Goal: Task Accomplishment & Management: Use online tool/utility

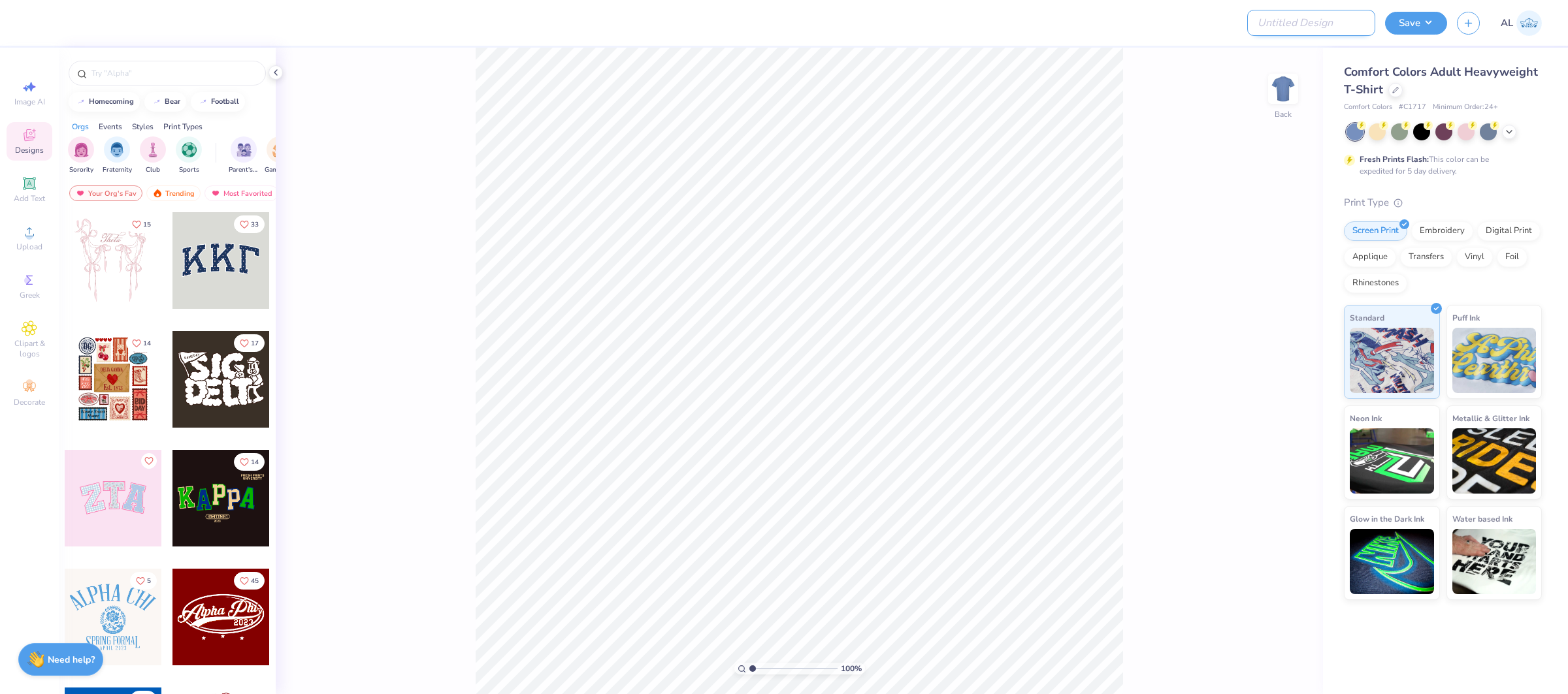
click at [1362, 21] on input "Design Title" at bounding box center [1311, 23] width 128 height 26
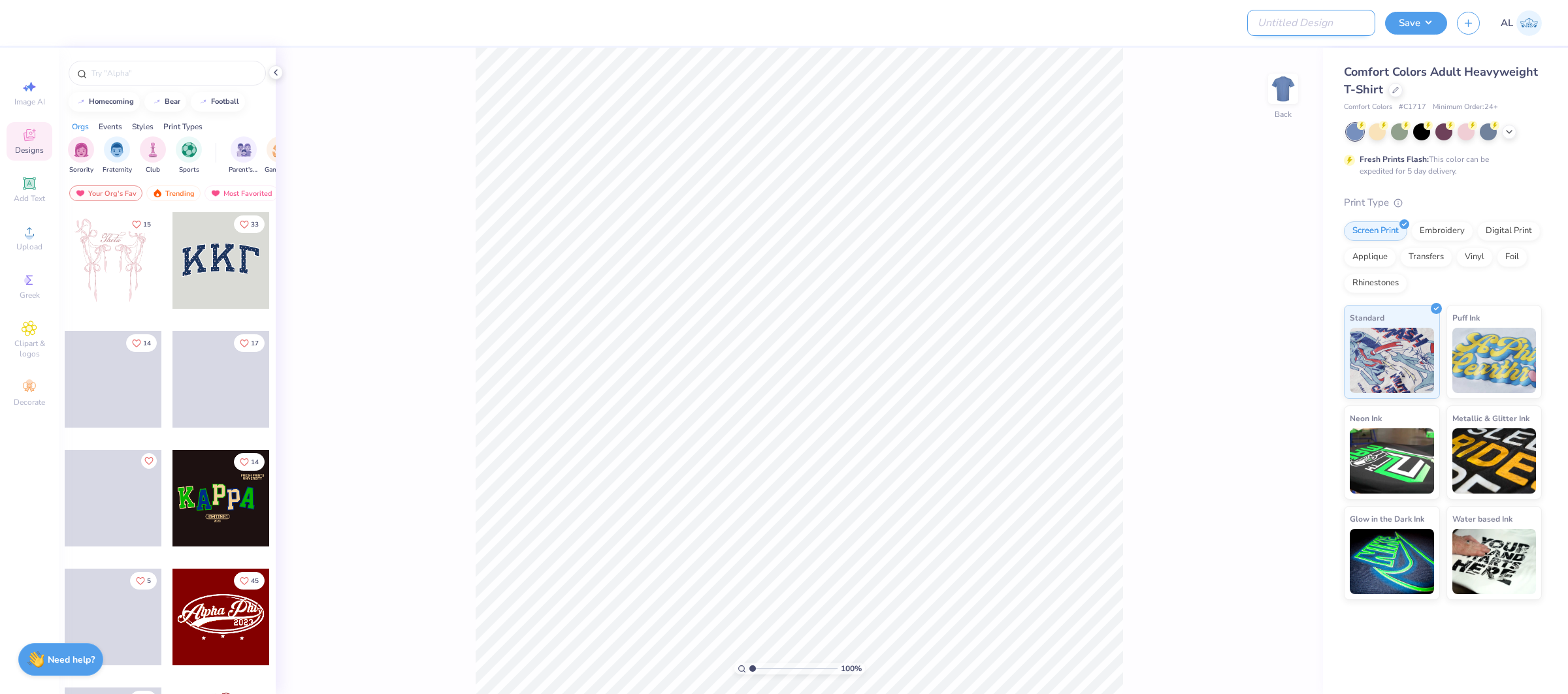
paste input "FPS240029"
type input "FPS240029"
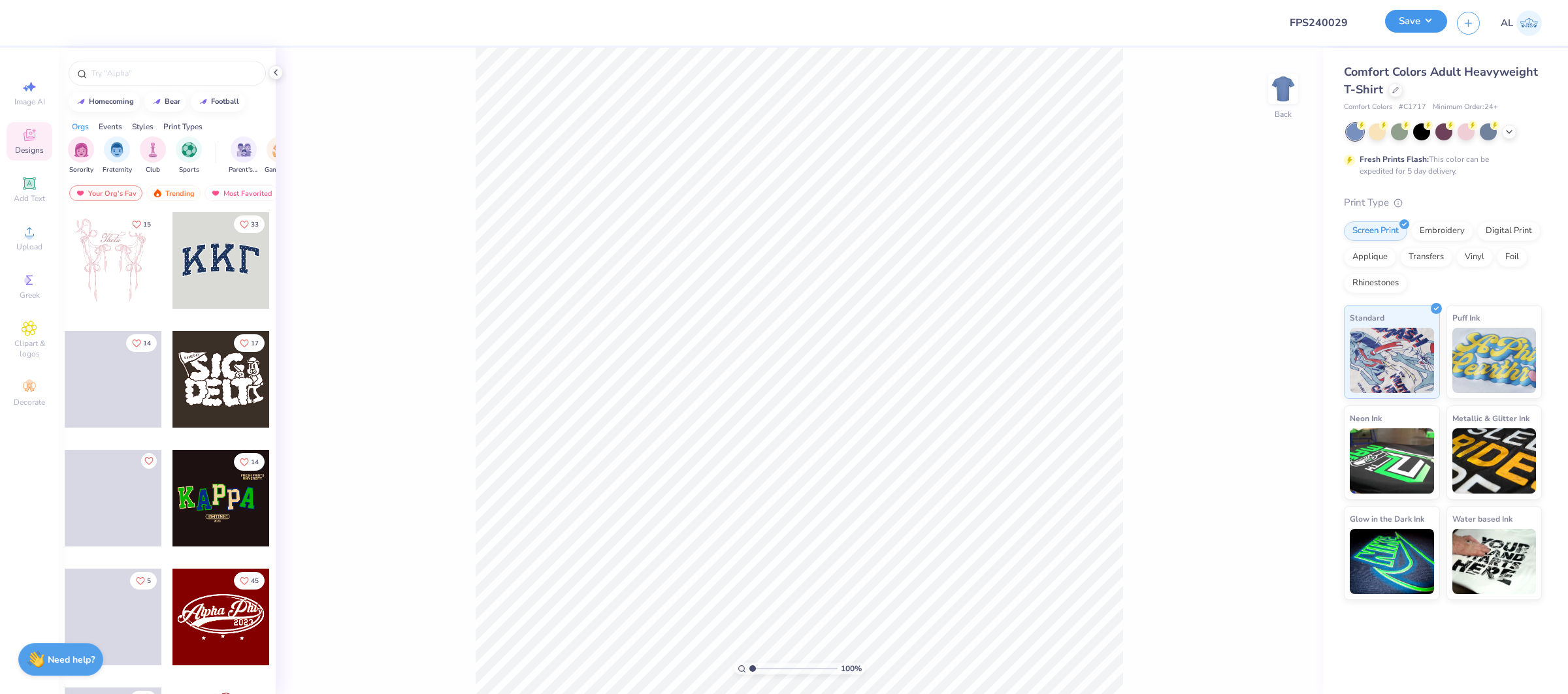
click at [1395, 19] on button "Save" at bounding box center [1416, 21] width 62 height 23
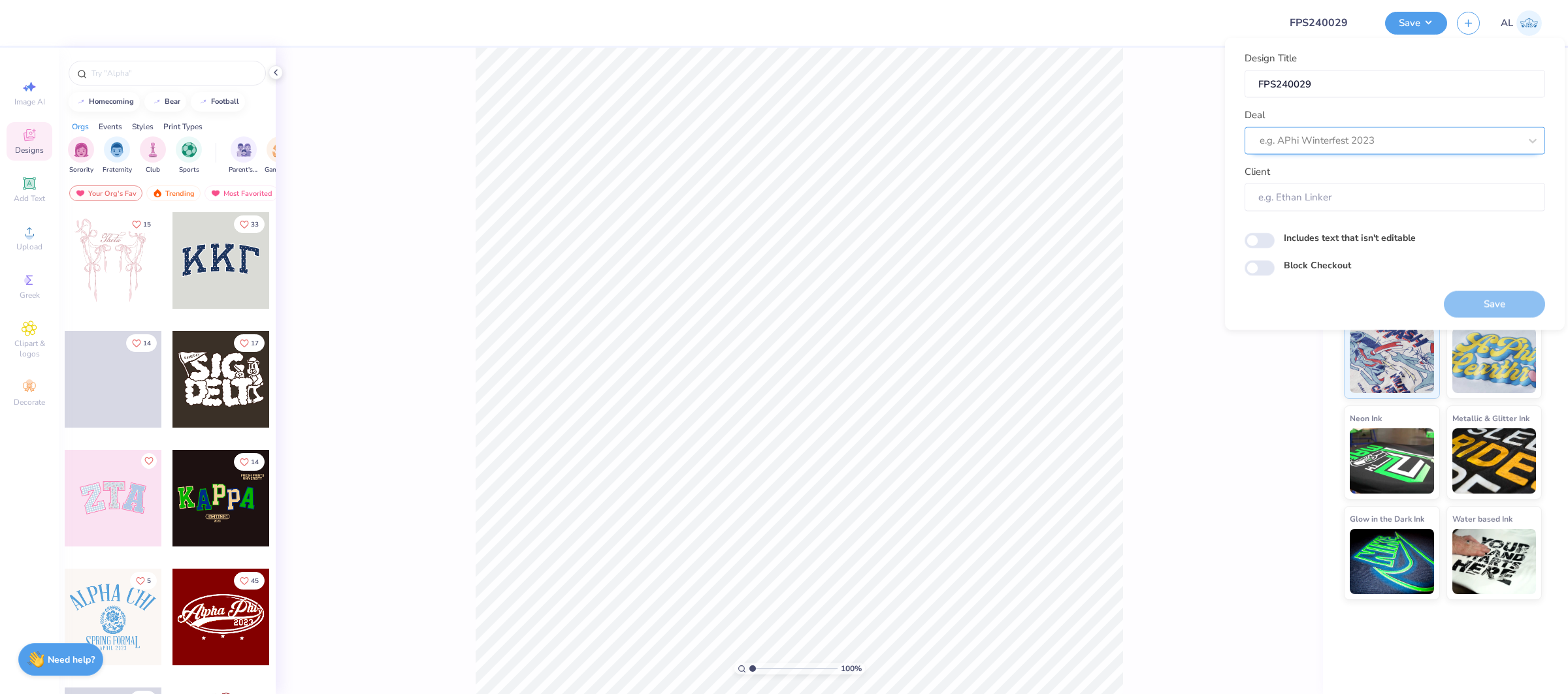
drag, startPoint x: 1378, startPoint y: 124, endPoint x: 1377, endPoint y: 132, distance: 8.1
click at [1378, 128] on div "Deal e.g. APhi Winterfest 2023" at bounding box center [1394, 131] width 300 height 47
click at [1377, 133] on div at bounding box center [1389, 141] width 260 height 18
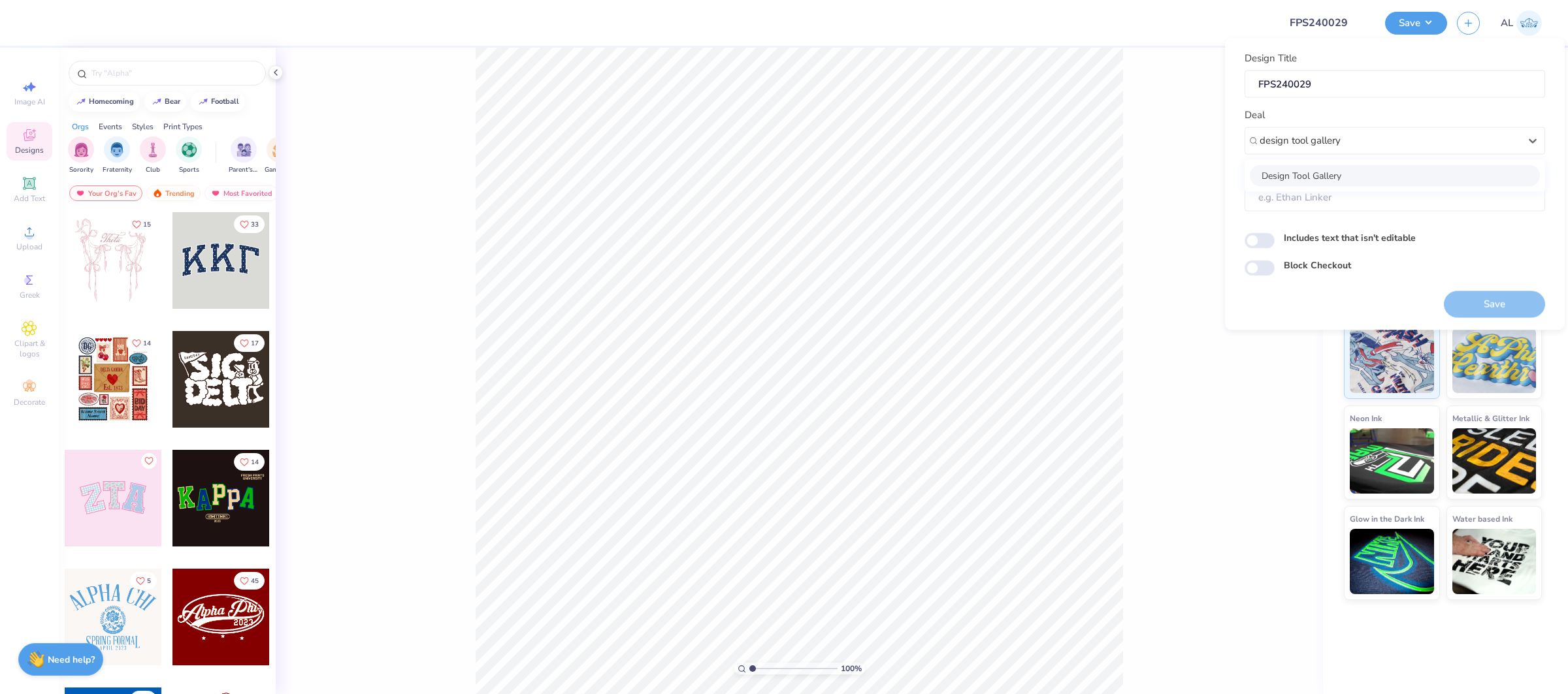
click at [1353, 178] on div "Design Tool Gallery" at bounding box center [1395, 175] width 290 height 21
type input "design tool gallery"
type input "Design Tool Gallery User"
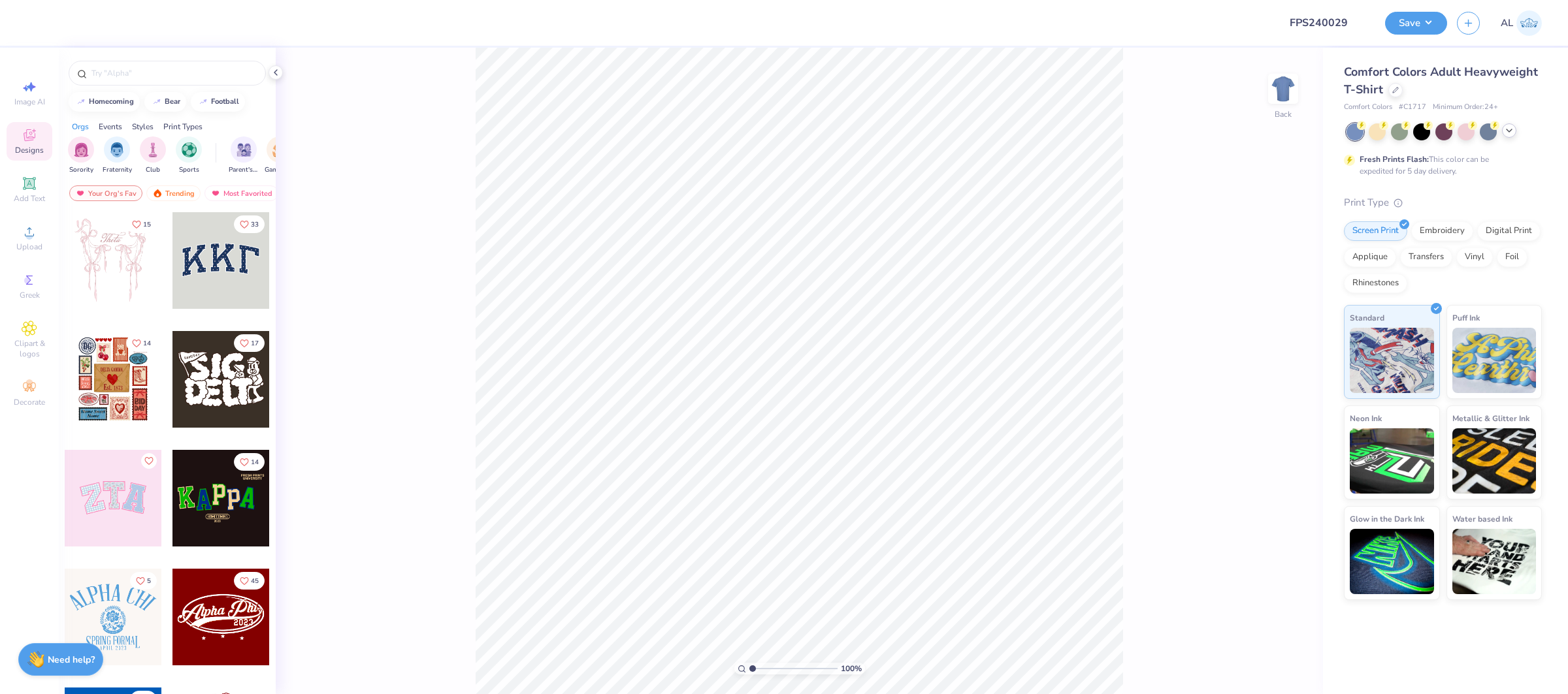
click at [1506, 126] on icon at bounding box center [1509, 130] width 10 height 10
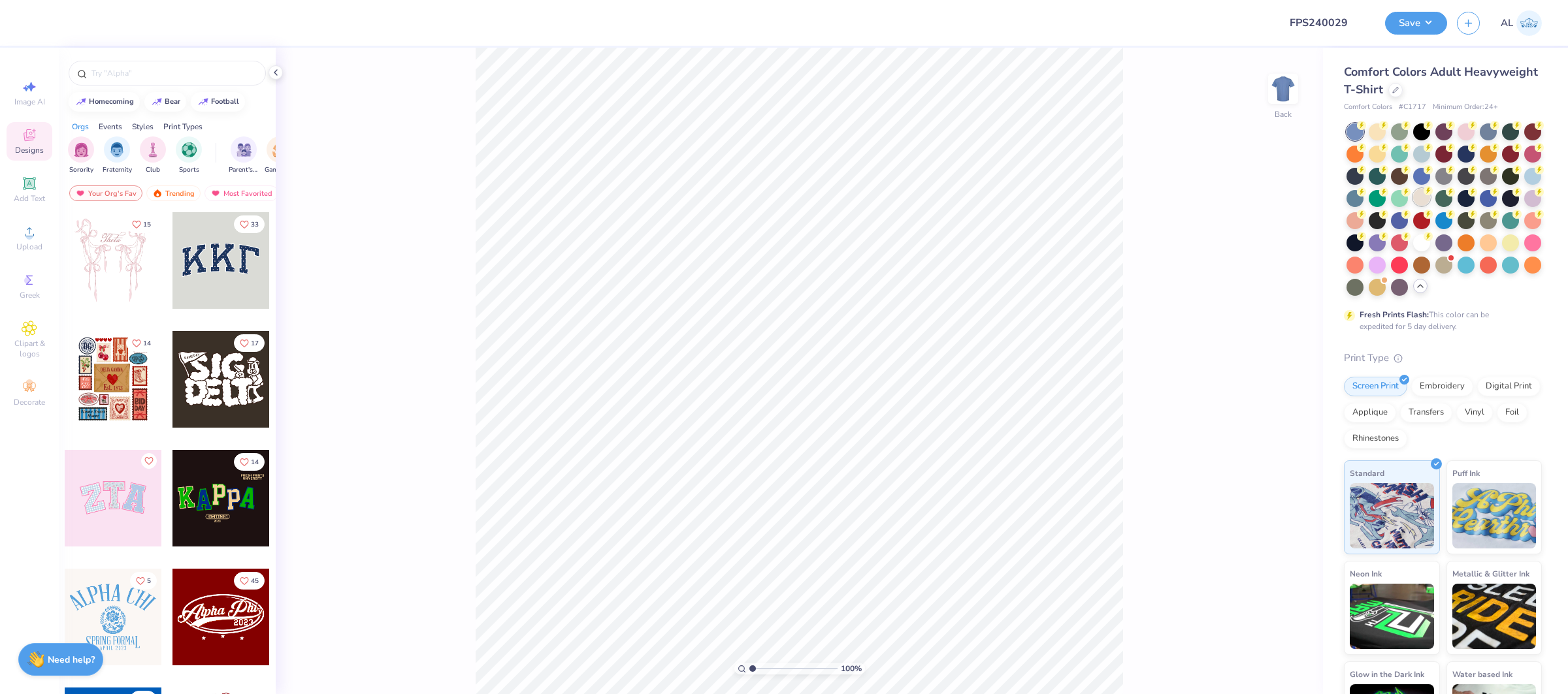
click at [1420, 201] on div at bounding box center [1421, 197] width 17 height 17
click at [35, 231] on icon at bounding box center [29, 232] width 16 height 16
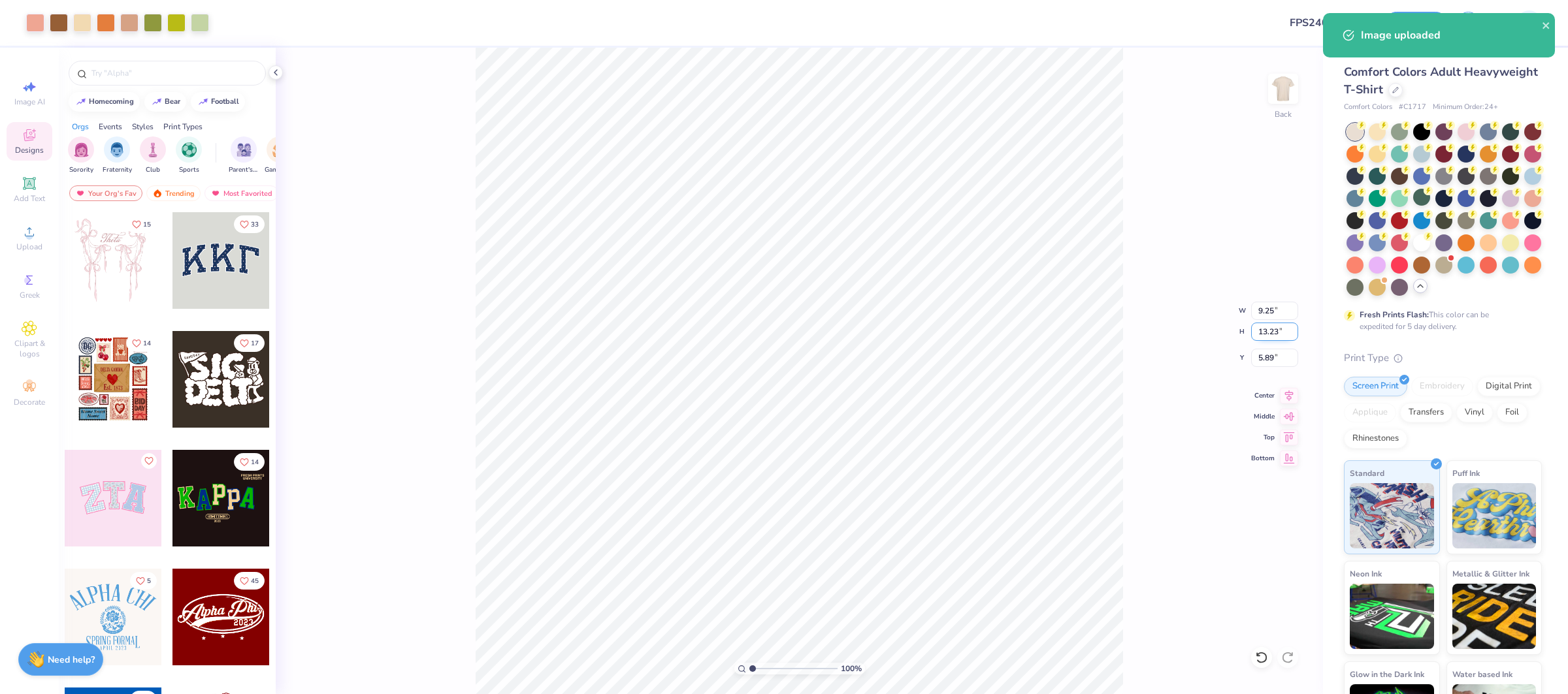
click at [1271, 332] on input "13.23" at bounding box center [1275, 332] width 47 height 19
type input "13"
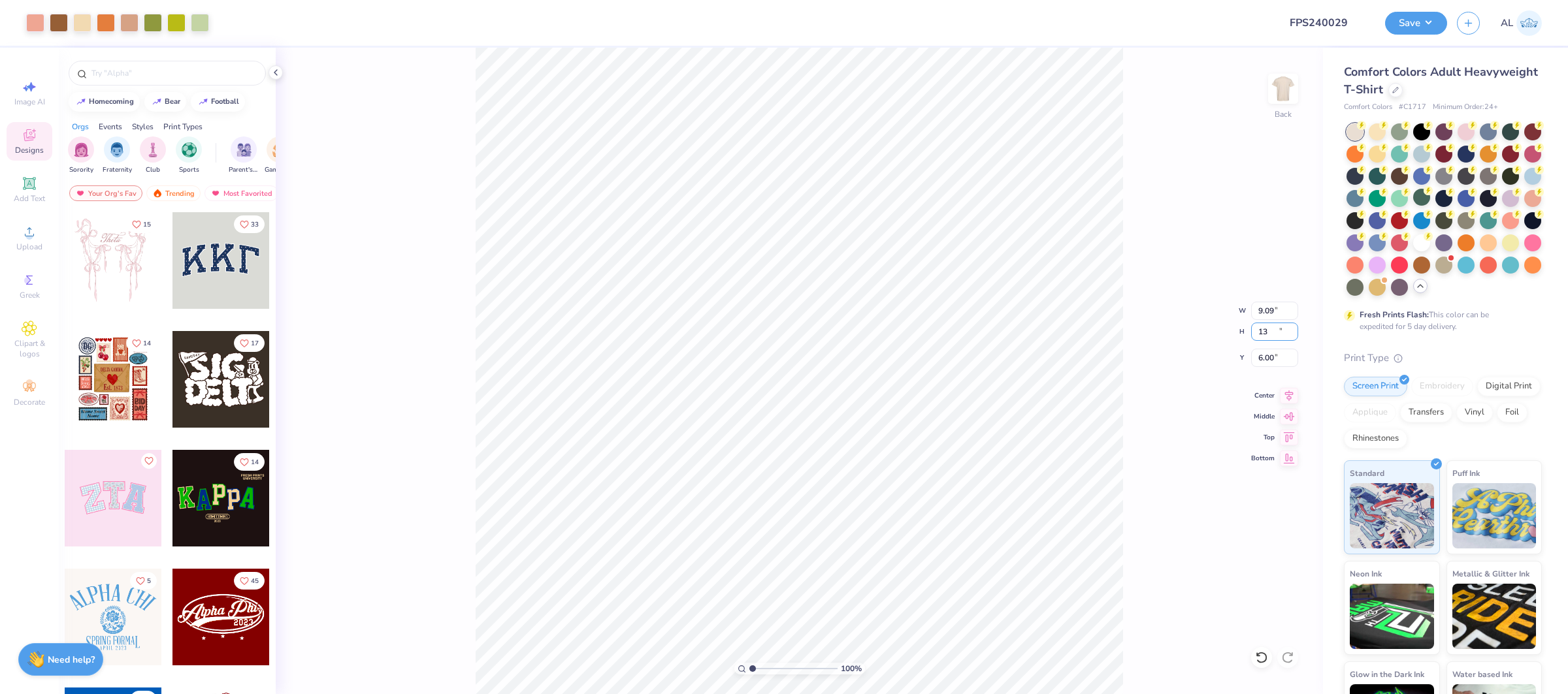
type input "9.09"
type input "13.00"
click at [1264, 361] on input "6.00" at bounding box center [1275, 357] width 47 height 19
type input "2.00"
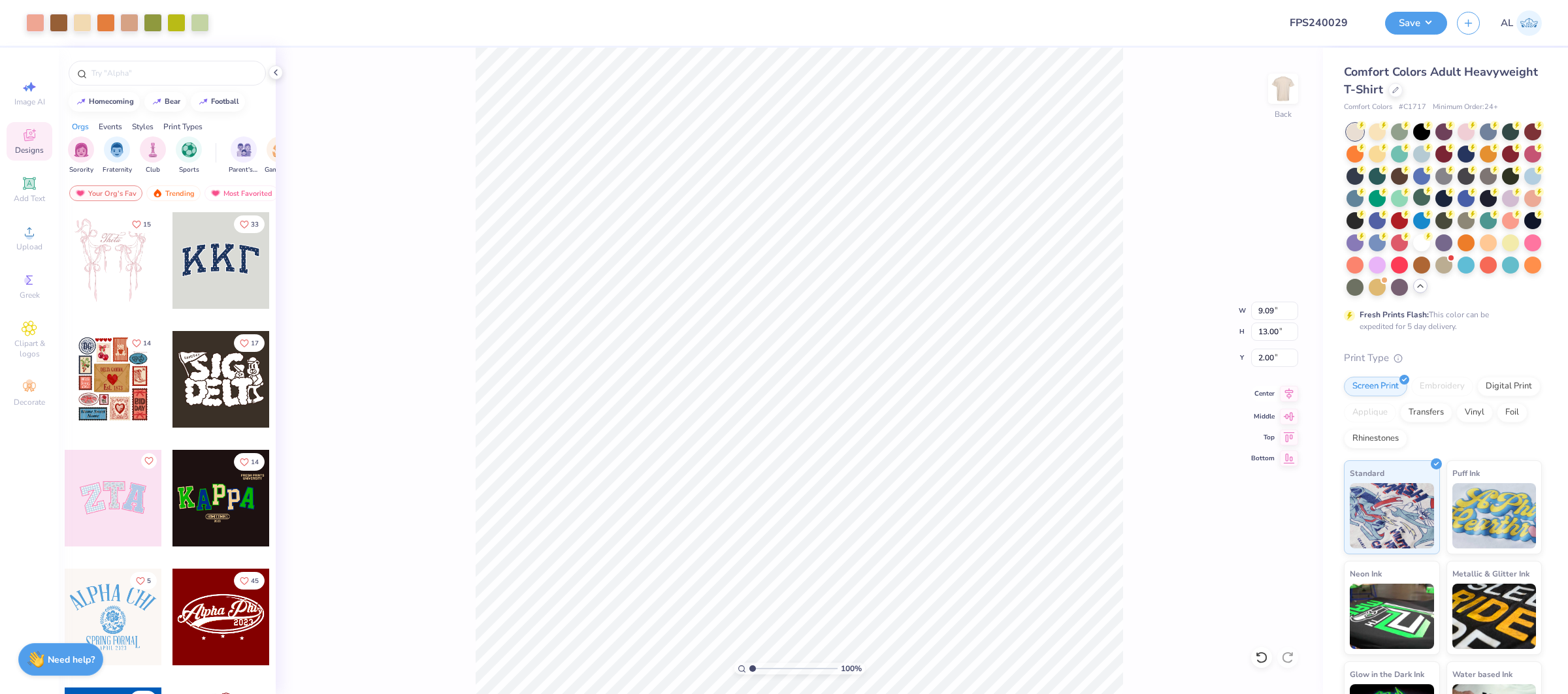
click at [1284, 398] on icon at bounding box center [1288, 393] width 19 height 16
click at [20, 241] on span "Upload" at bounding box center [30, 246] width 26 height 10
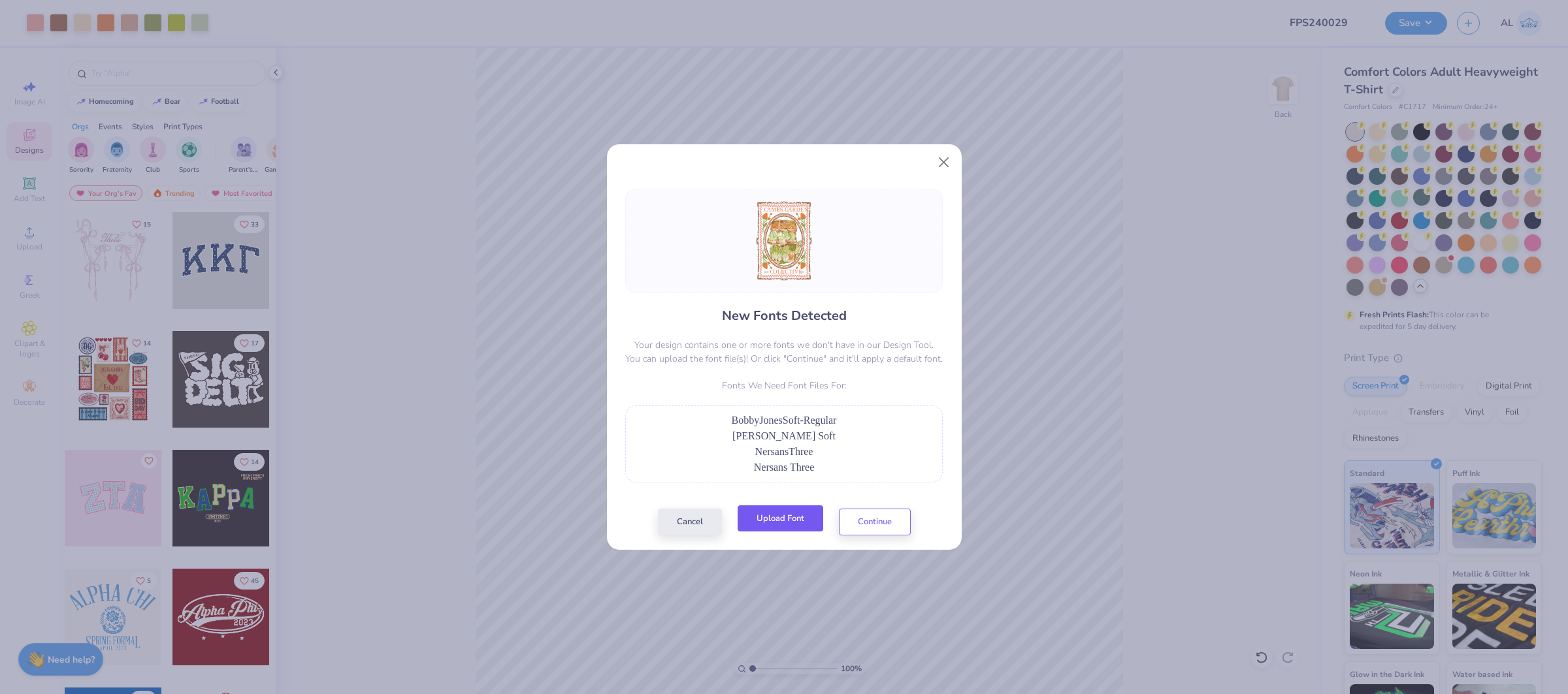
click at [800, 515] on button "Upload Font" at bounding box center [781, 519] width 86 height 27
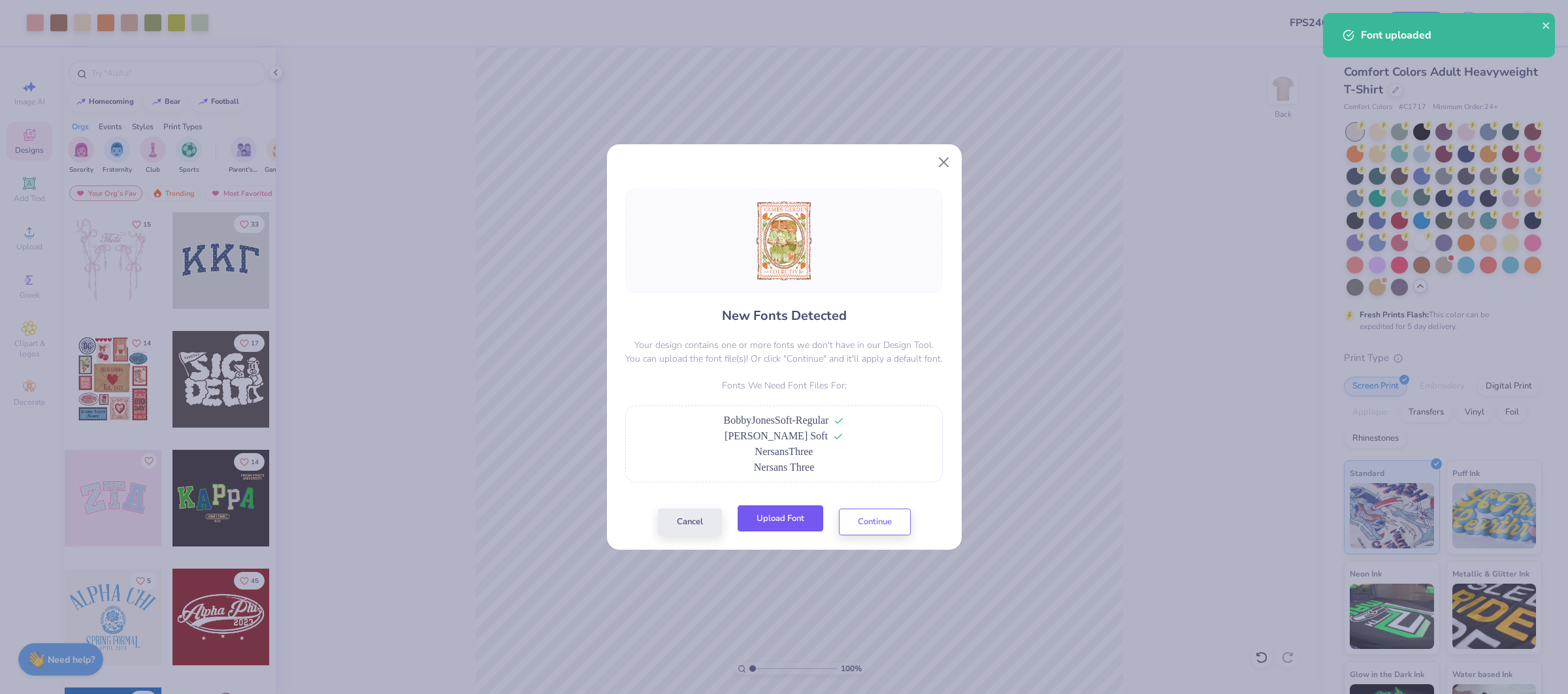
click at [785, 516] on button "Upload Font" at bounding box center [781, 519] width 86 height 27
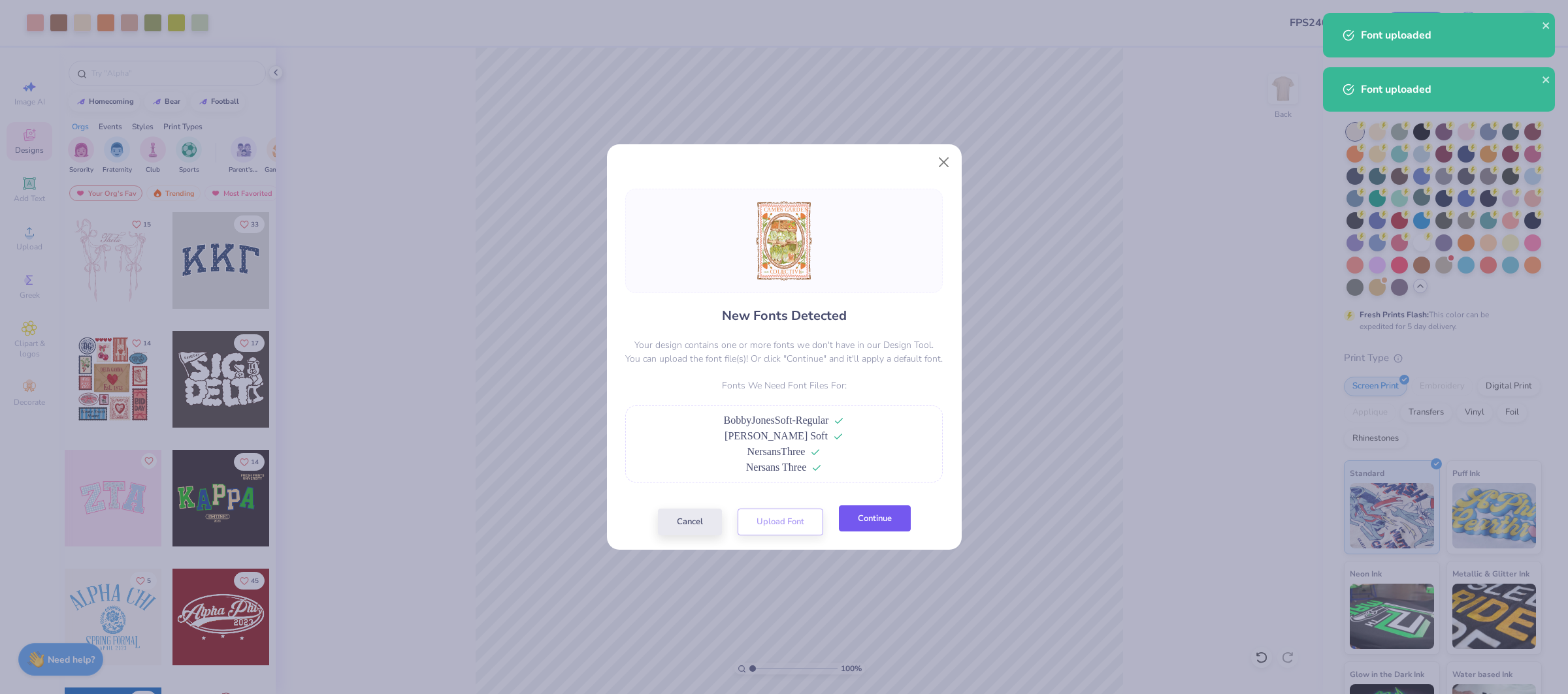
click at [871, 520] on button "Continue" at bounding box center [874, 519] width 72 height 27
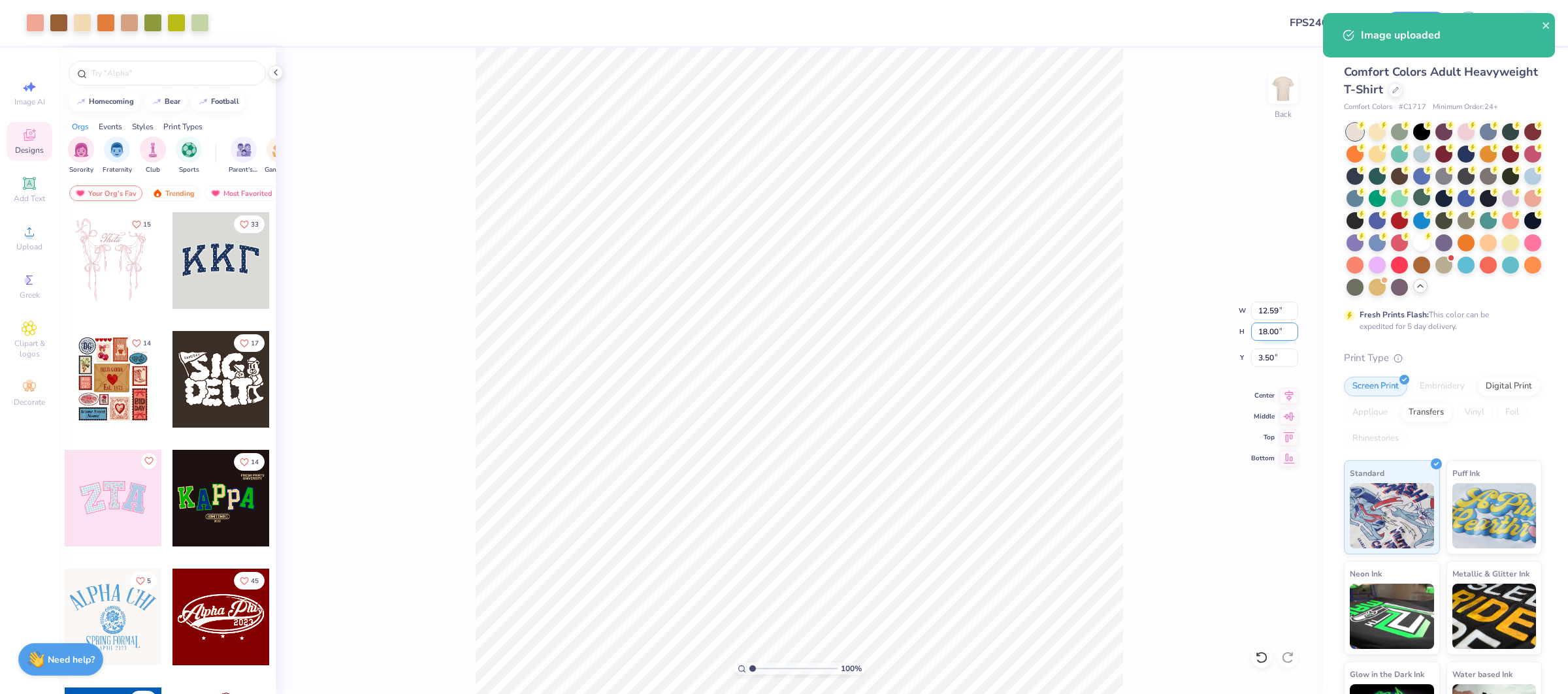
click at [1265, 334] on input "18.00" at bounding box center [1275, 332] width 47 height 19
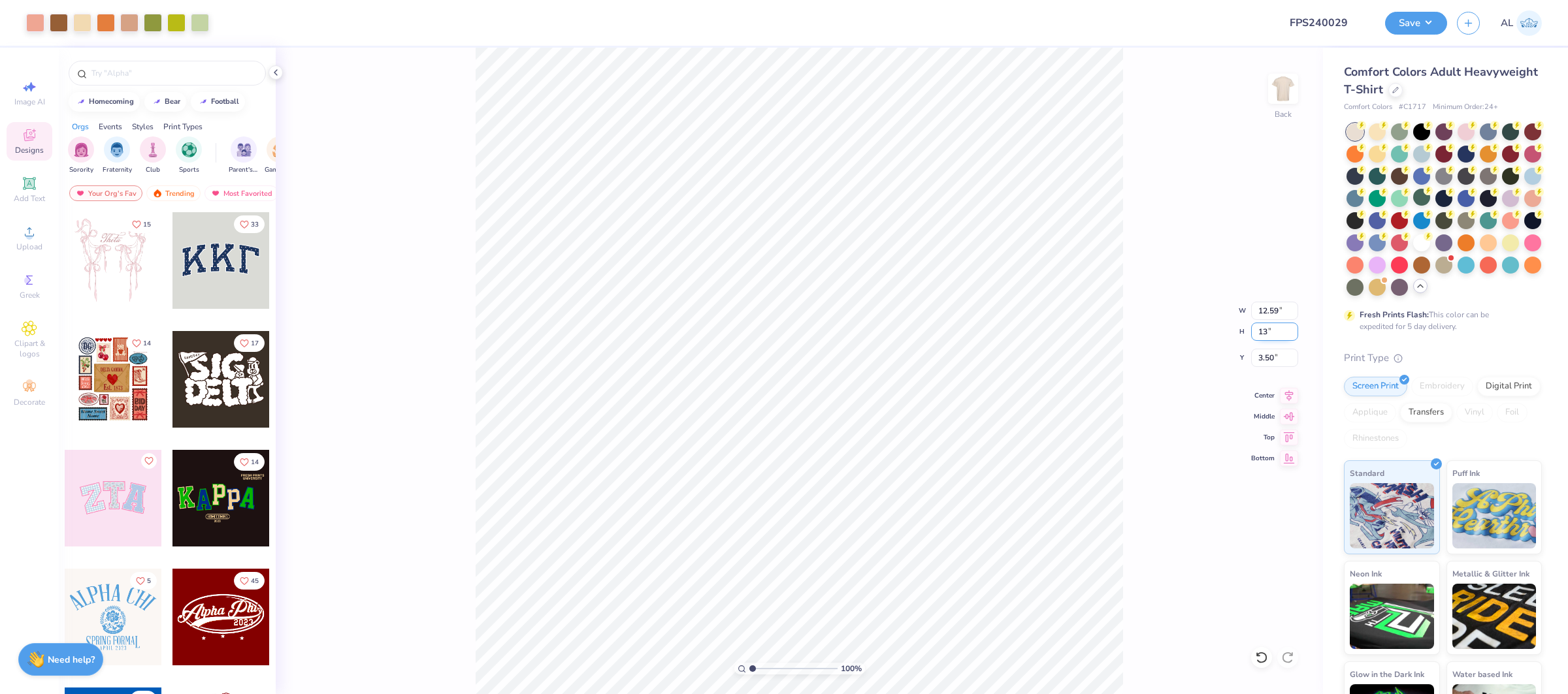
type input "13"
type input "9.09"
type input "13.00"
click at [1283, 393] on icon at bounding box center [1288, 393] width 19 height 16
click at [1262, 355] on input "6.00" at bounding box center [1275, 357] width 47 height 19
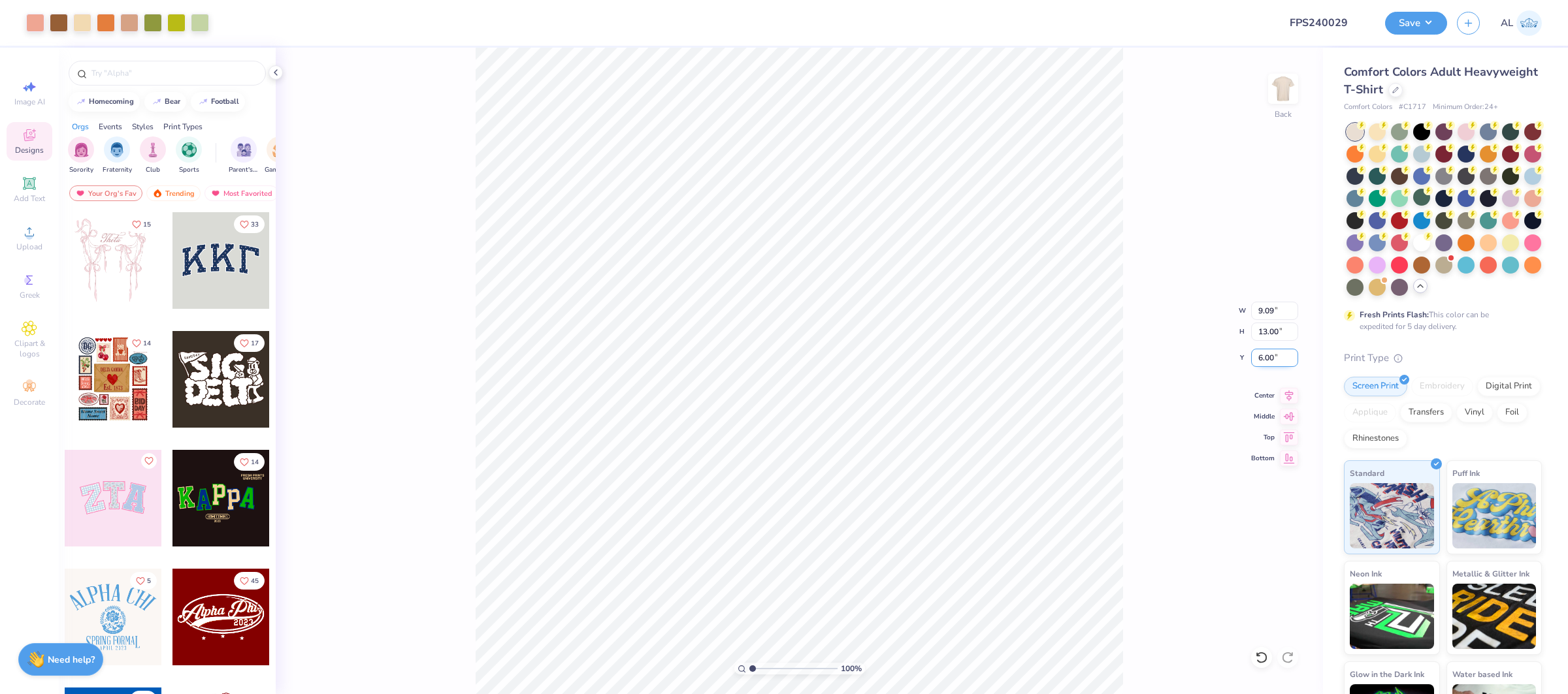
click at [1262, 355] on input "6.00" at bounding box center [1275, 357] width 47 height 19
type input "2.00"
type input "3.3"
click at [772, 666] on input "range" at bounding box center [794, 668] width 88 height 12
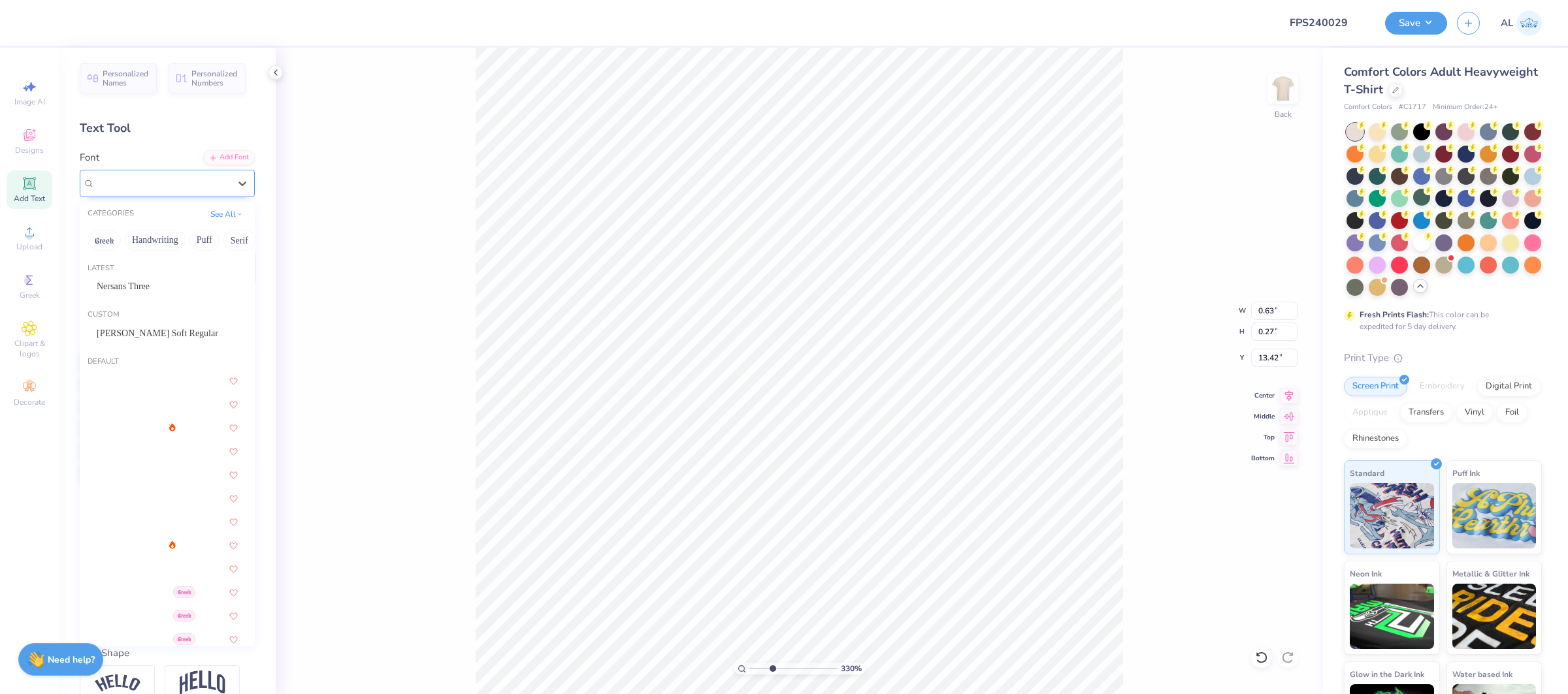
click at [125, 197] on div "Super Dream" at bounding box center [167, 184] width 175 height 28
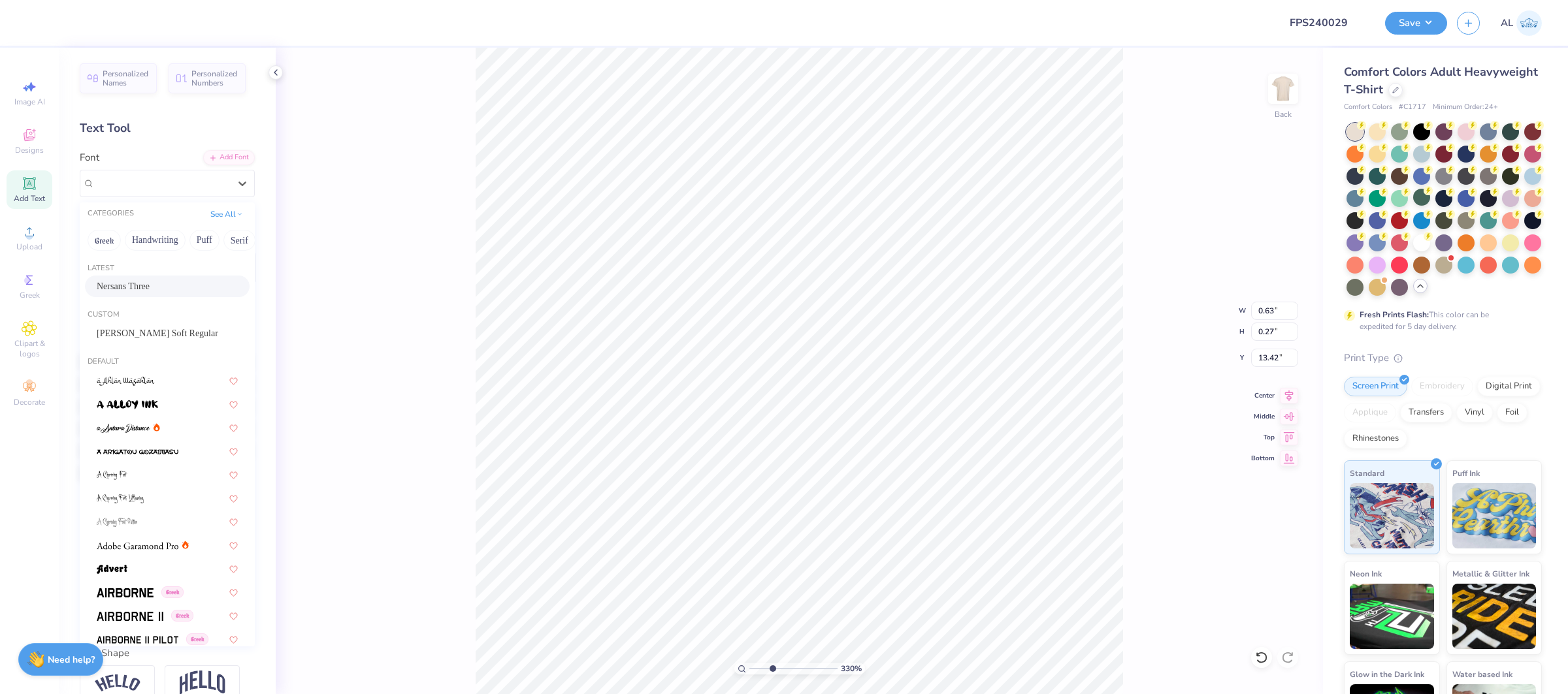
click at [167, 278] on div "Nersans Three" at bounding box center [167, 286] width 165 height 21
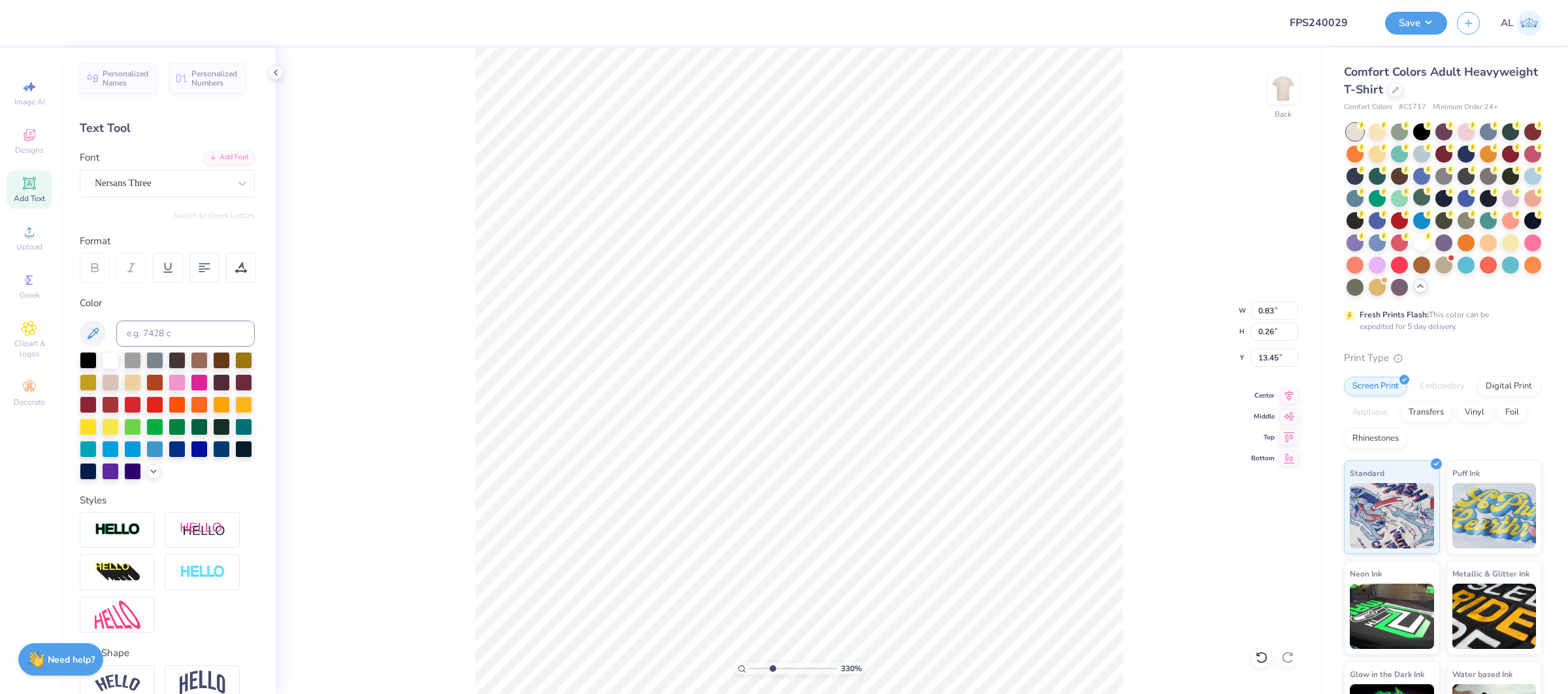
type input "0.83"
type input "0.26"
type input "13.45"
type input "0.60"
type input "0.27"
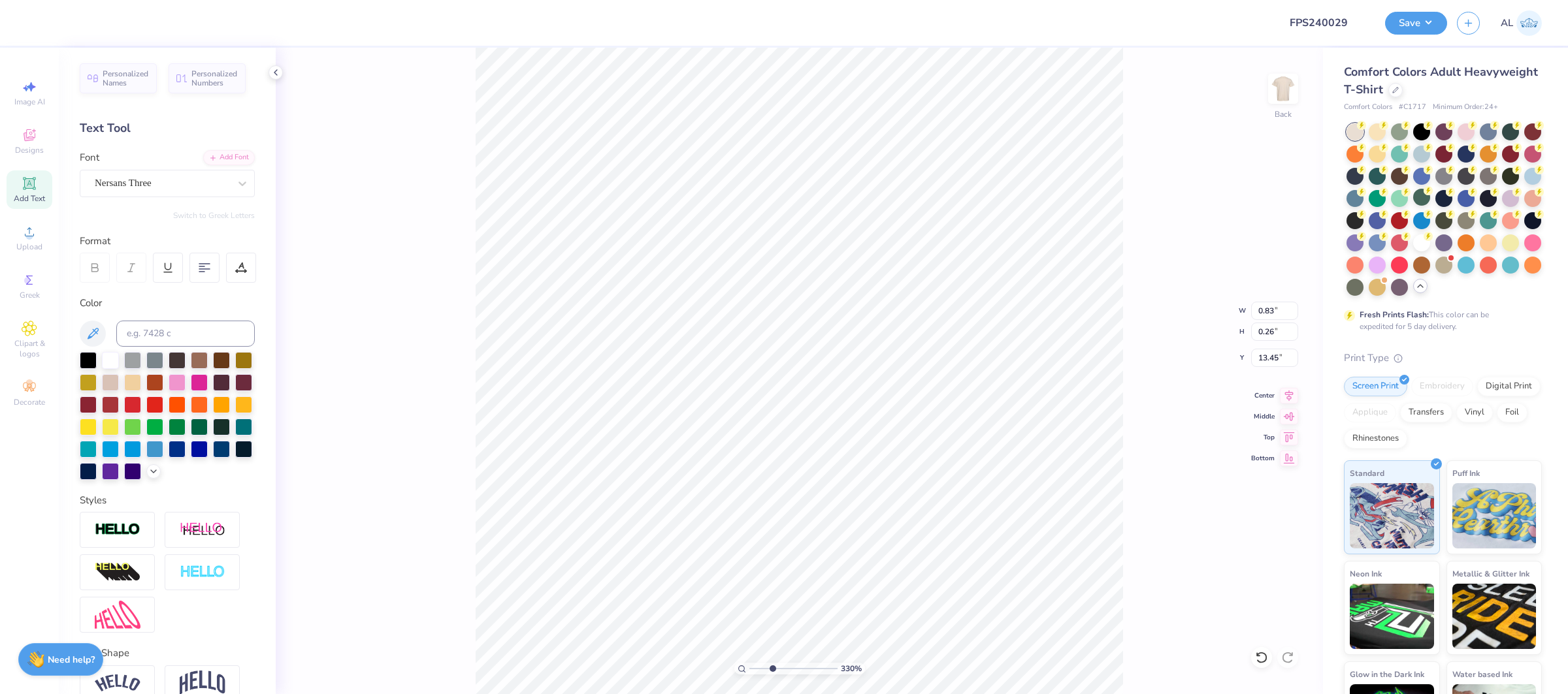
type input "13.42"
click at [161, 201] on div "Personalized Names Personalized Numbers Text Tool Add Font Font Super Dream Swi…" at bounding box center [167, 370] width 217 height 646
click at [159, 182] on div "Super Dream" at bounding box center [161, 183] width 137 height 20
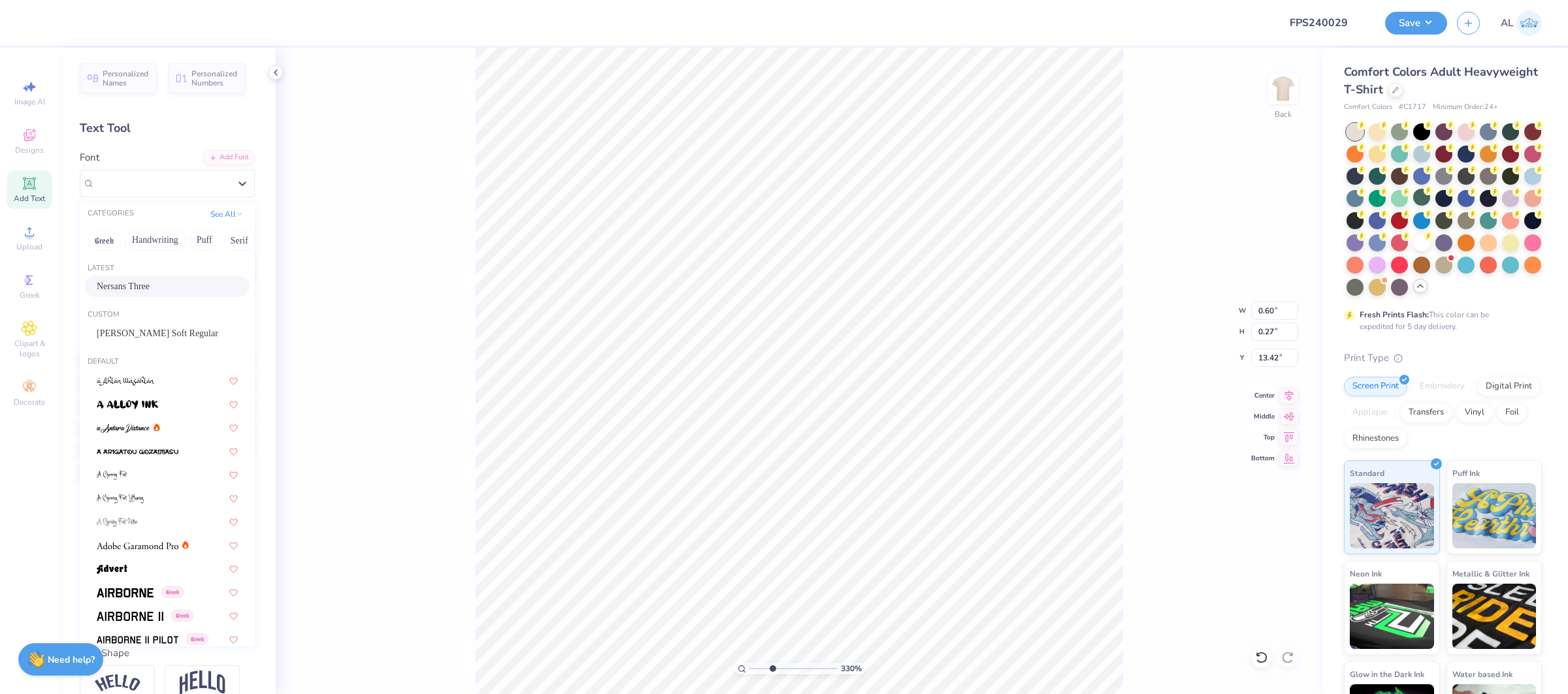
click at [182, 293] on div "Nersans Three" at bounding box center [167, 286] width 141 height 14
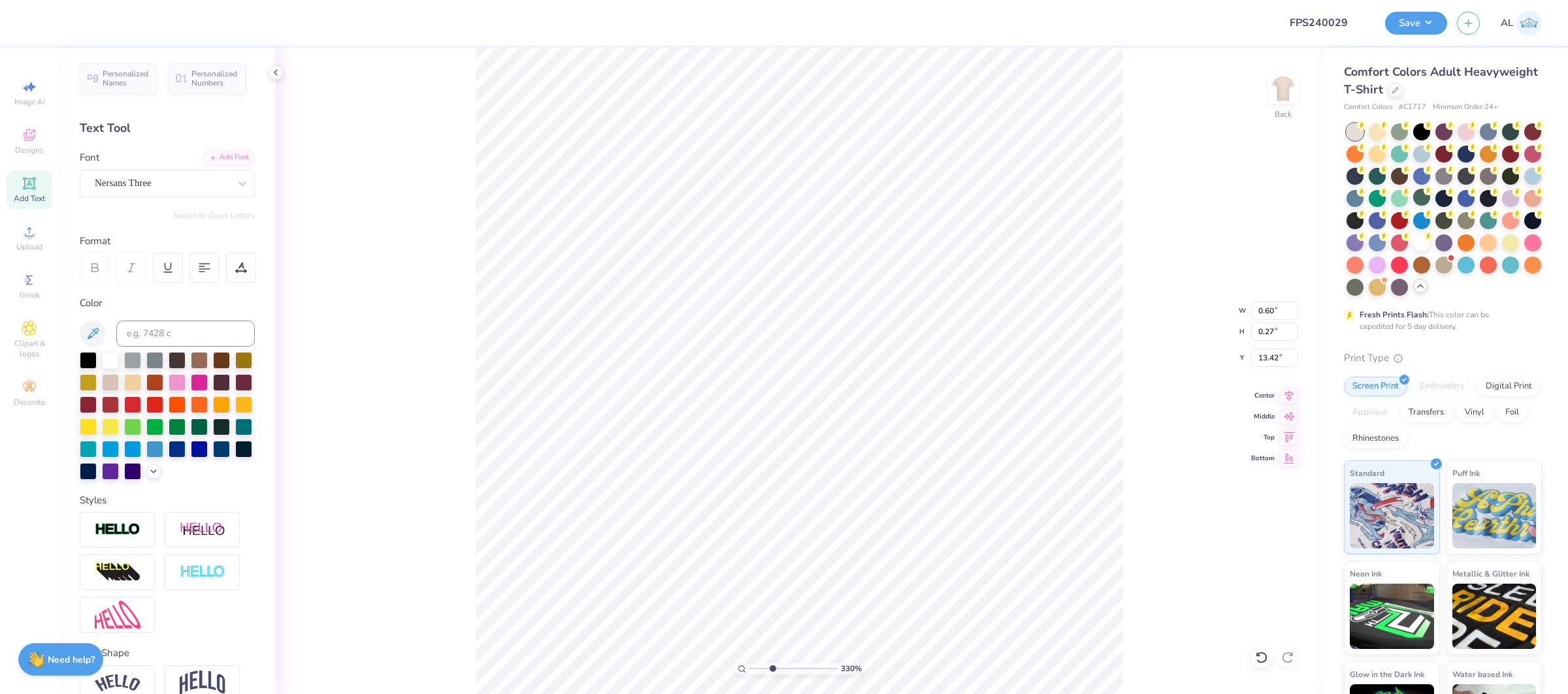
type input "0.67"
type input "0.26"
type input "13.45"
type input "4.99"
click at [787, 669] on input "range" at bounding box center [794, 668] width 88 height 12
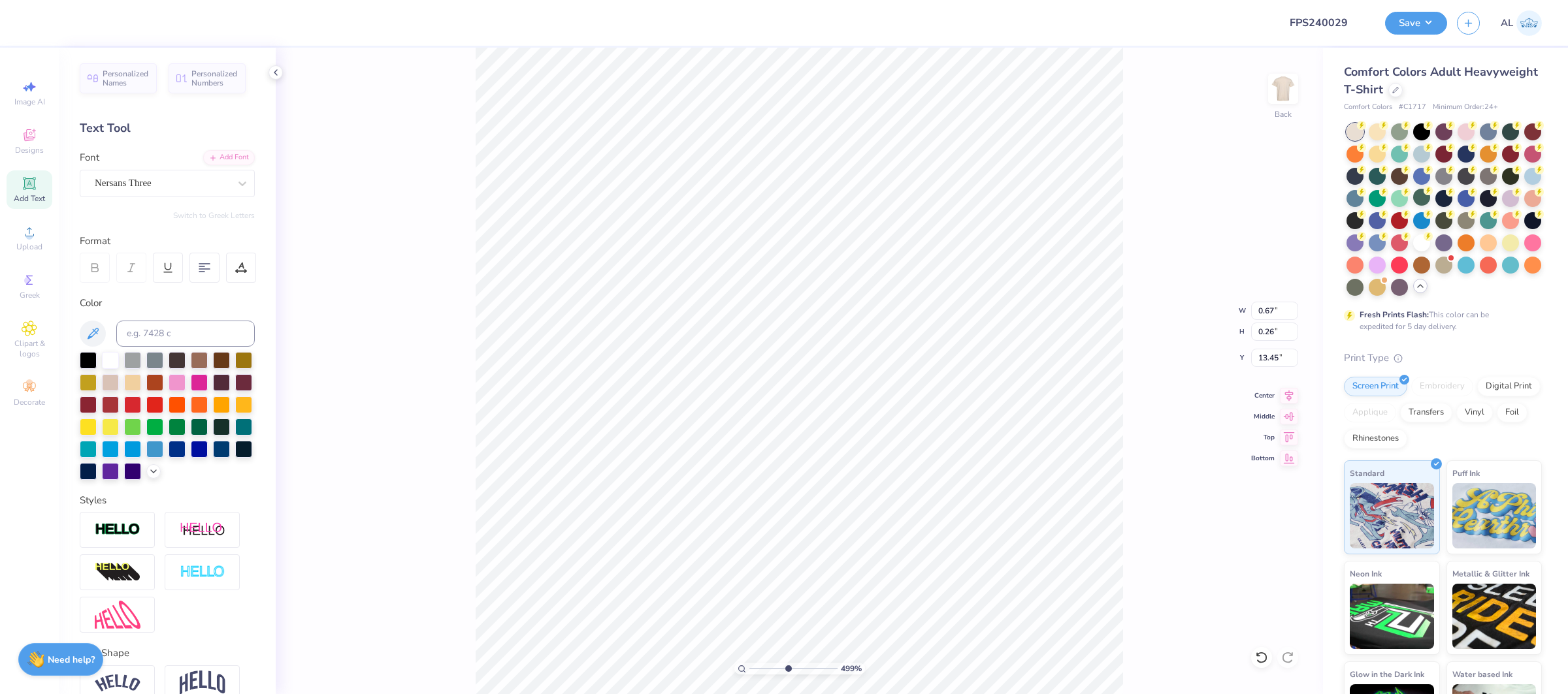
type input "0.83"
type input "13.40"
type input "10"
type input "13.42"
type input "0.67"
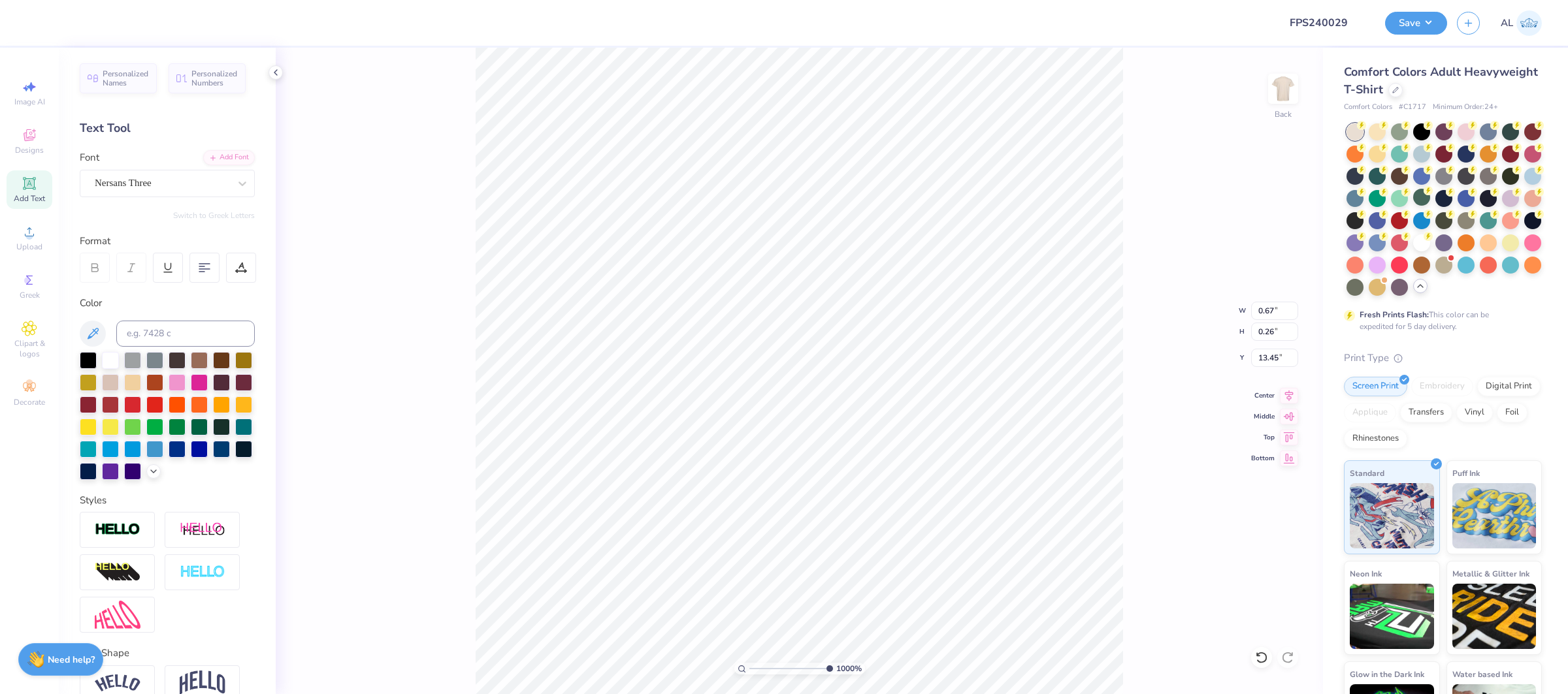
type input "13.42"
type input "4.76"
type input "0.63"
type input "13.21"
click at [162, 177] on div "Super Dream" at bounding box center [161, 183] width 137 height 20
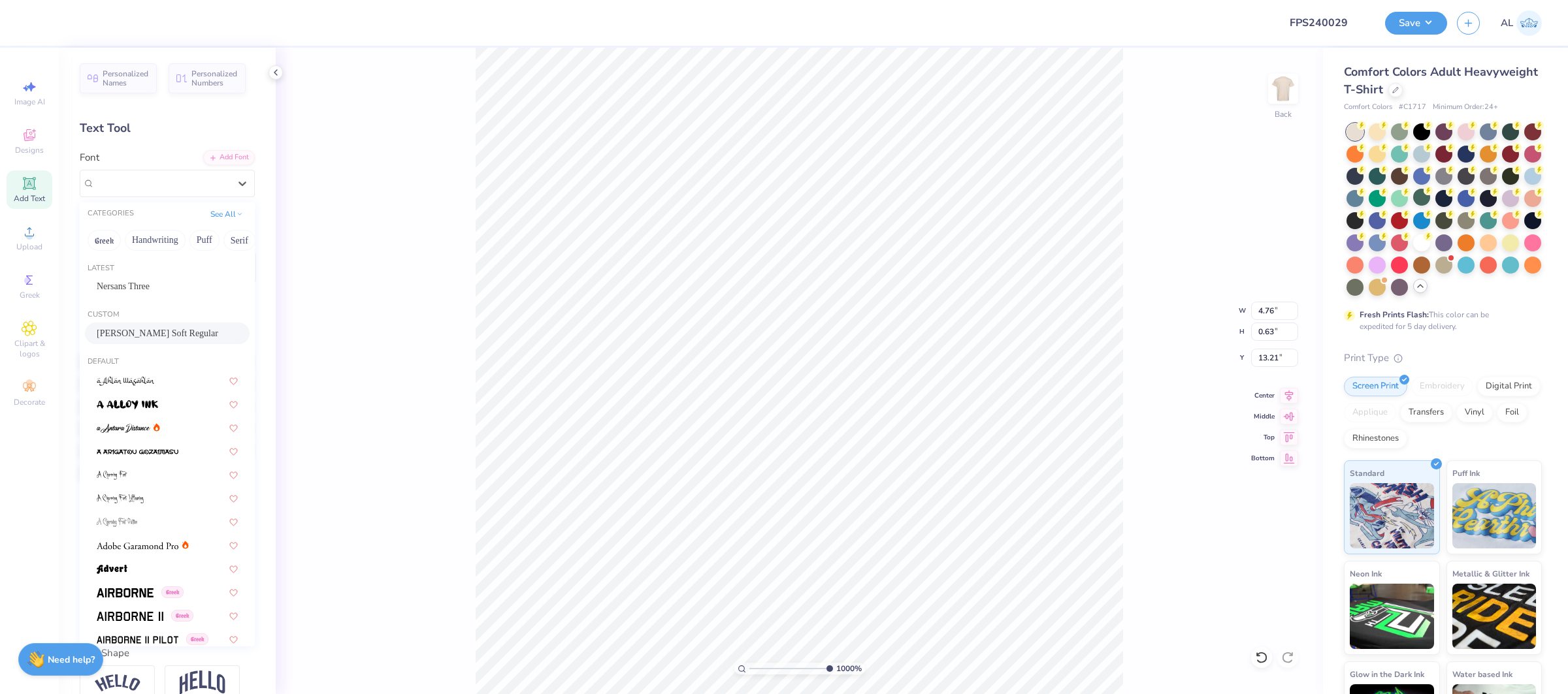
click at [172, 333] on span "[PERSON_NAME] Soft Regular" at bounding box center [157, 333] width 121 height 14
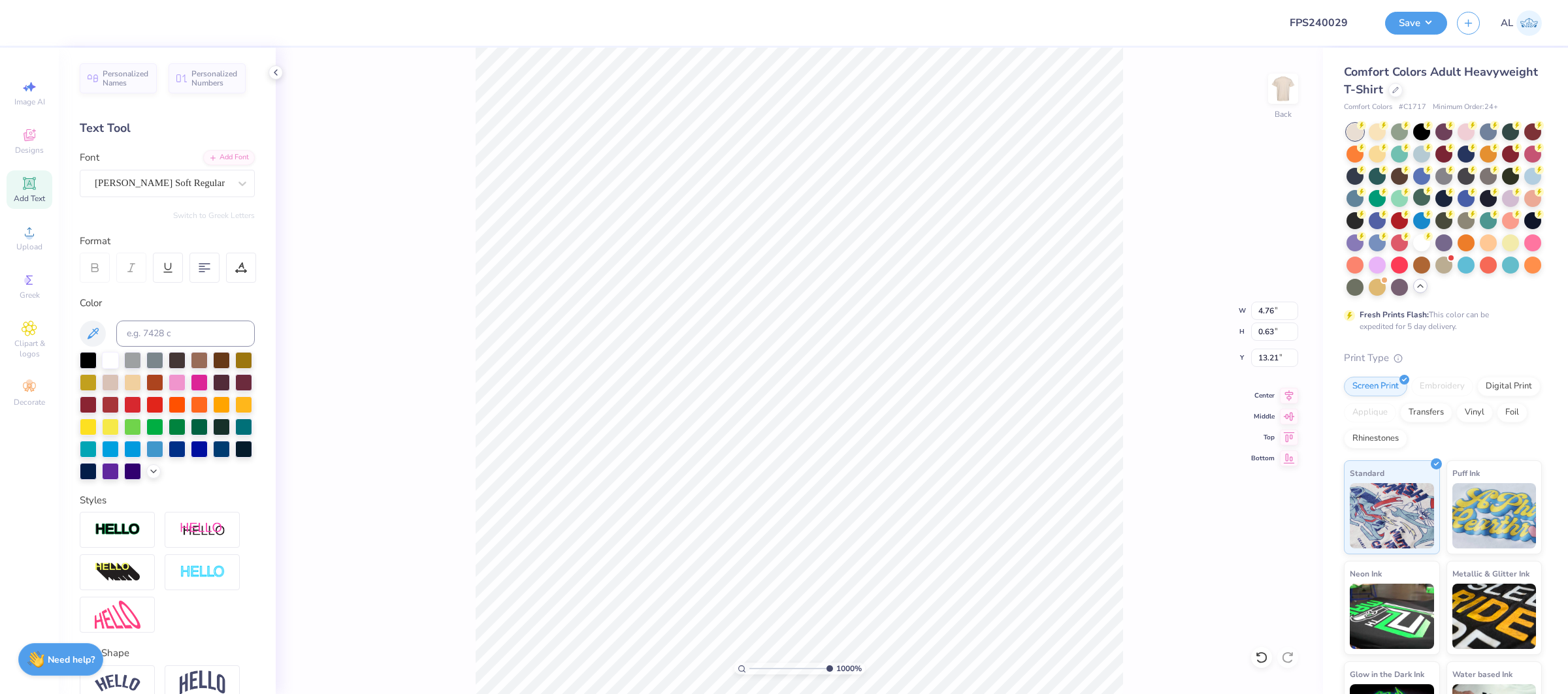
type input "3.85"
type input "0.62"
type input "13.22"
click at [242, 263] on icon at bounding box center [241, 266] width 6 height 6
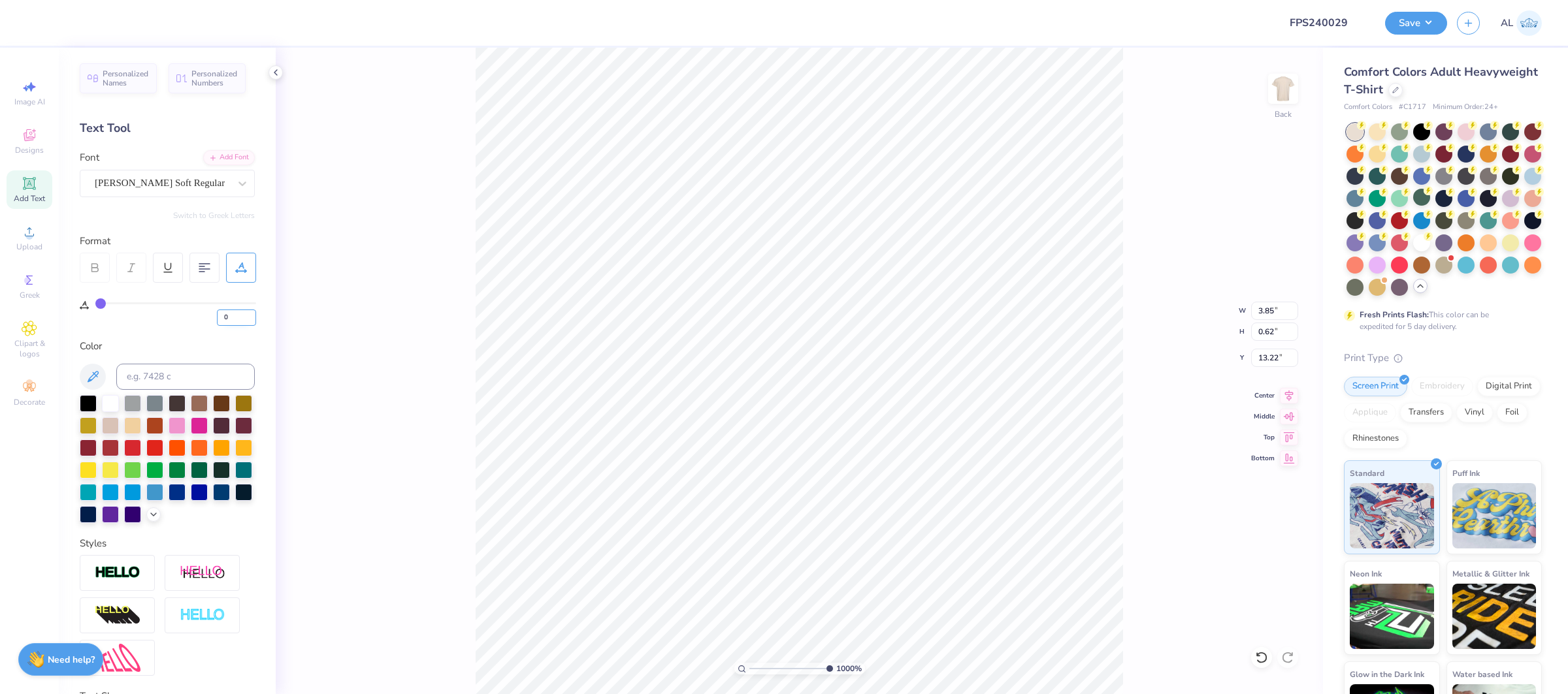
click at [229, 313] on input "0" at bounding box center [236, 318] width 39 height 17
type input "8"
type input "6.68"
type input "0.66"
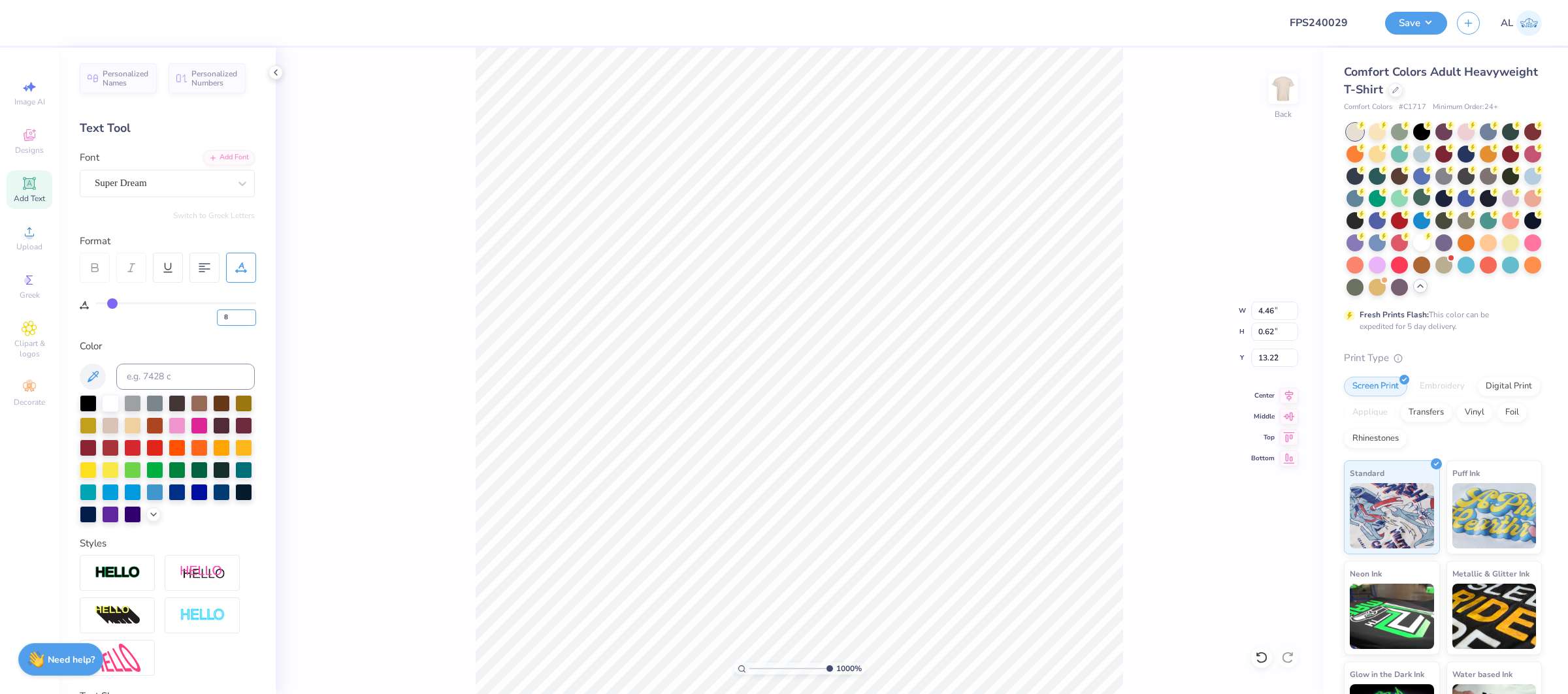
type input "3.11"
type input "0"
click at [219, 321] on input "0" at bounding box center [236, 318] width 39 height 17
type input "8"
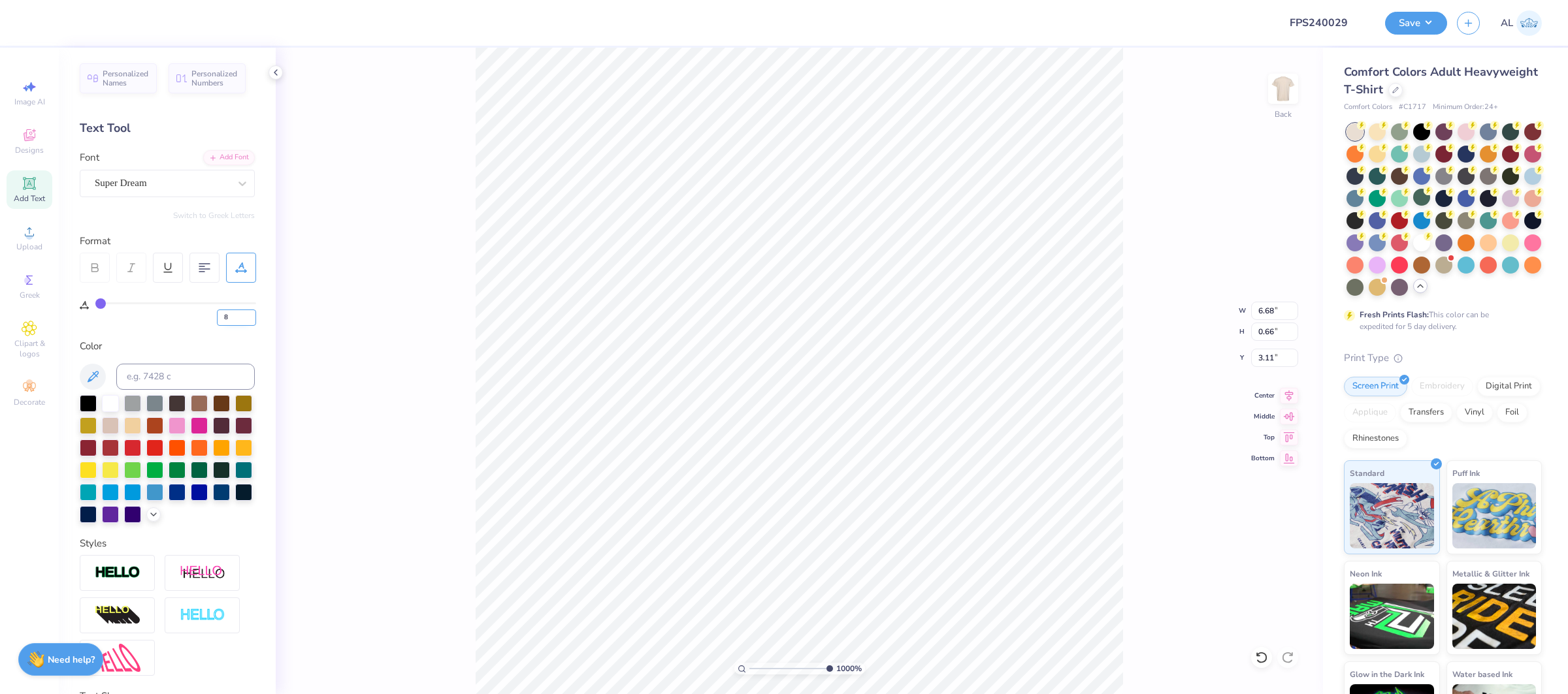
type input "8"
click at [192, 187] on div "Super Dream" at bounding box center [161, 183] width 137 height 20
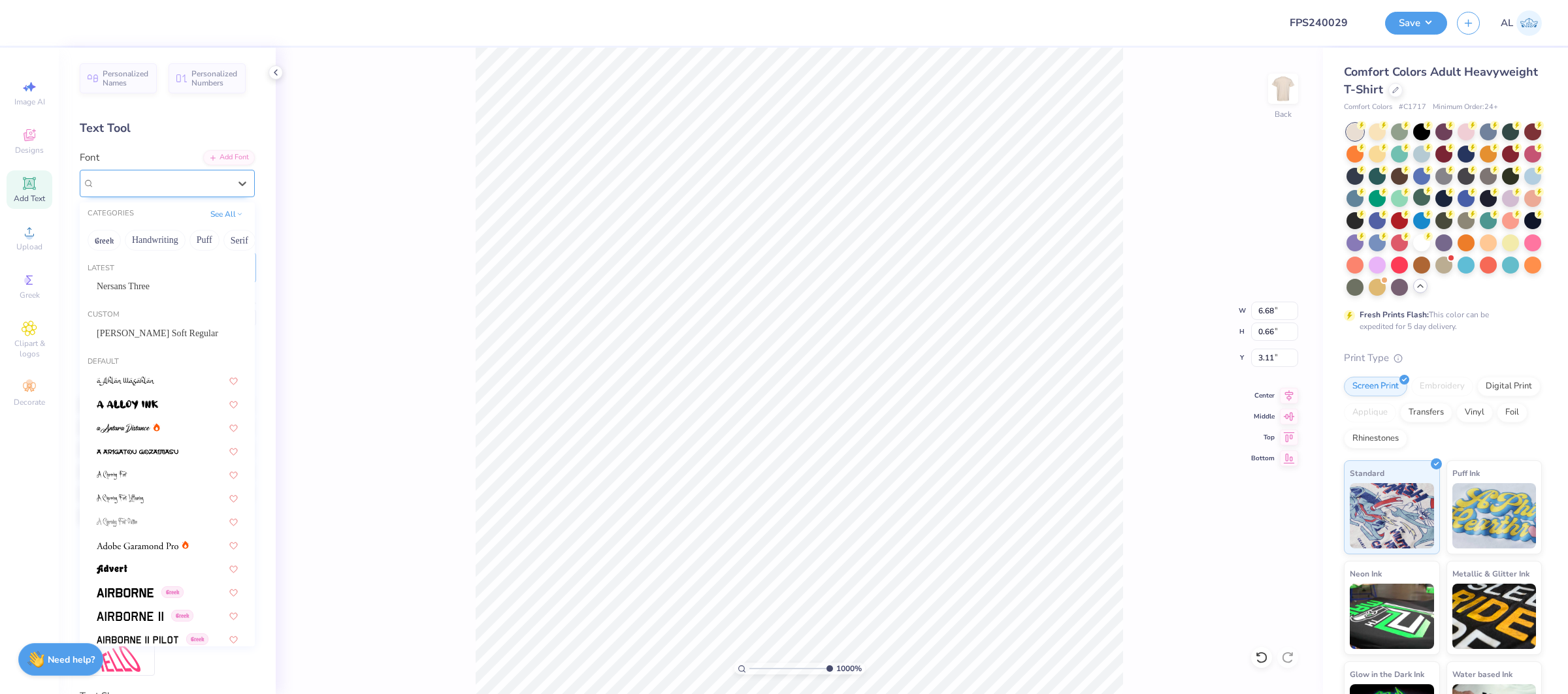
type input "7.48"
type input "0.62"
type input "3.19"
click at [177, 326] on span "[PERSON_NAME] Soft Regular" at bounding box center [157, 333] width 121 height 14
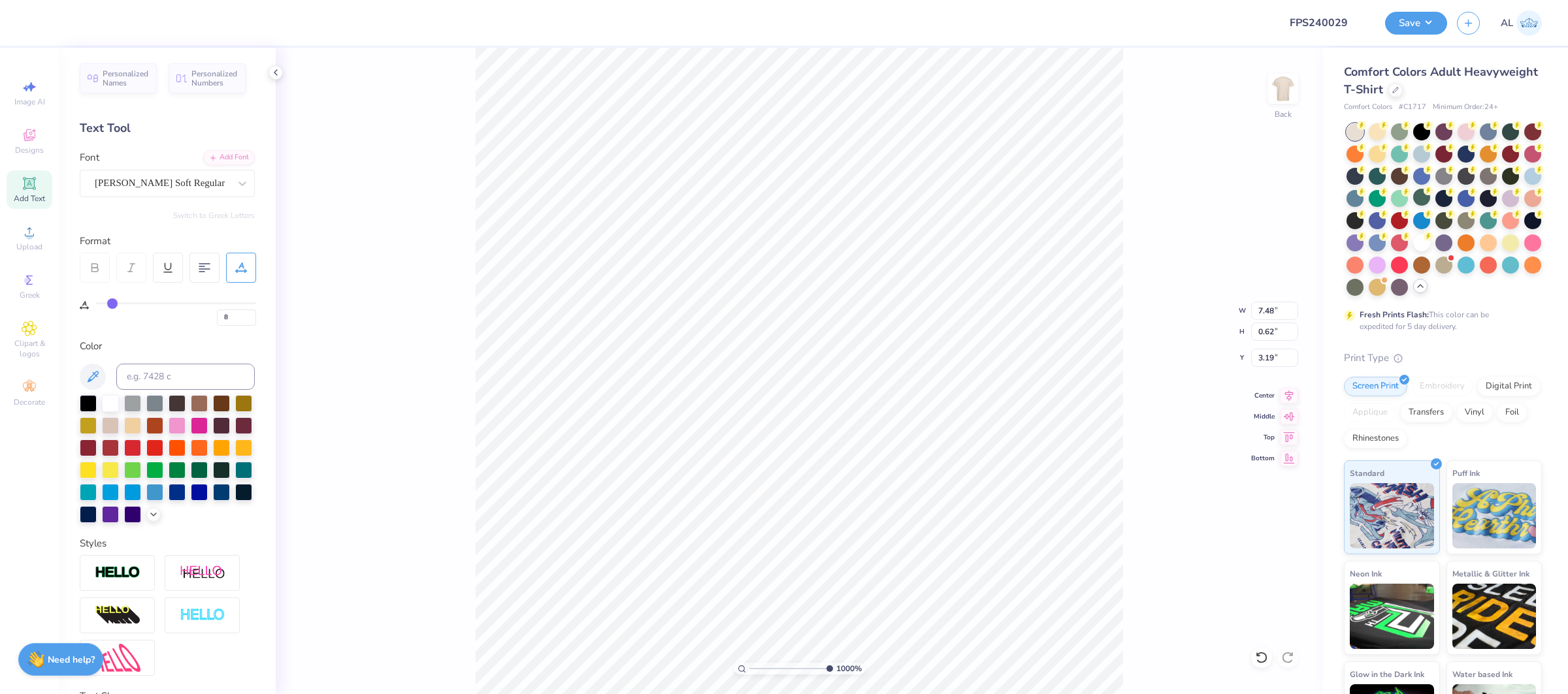
type input "6.46"
type input "0.63"
type input "1"
type input "3.13"
type input "1"
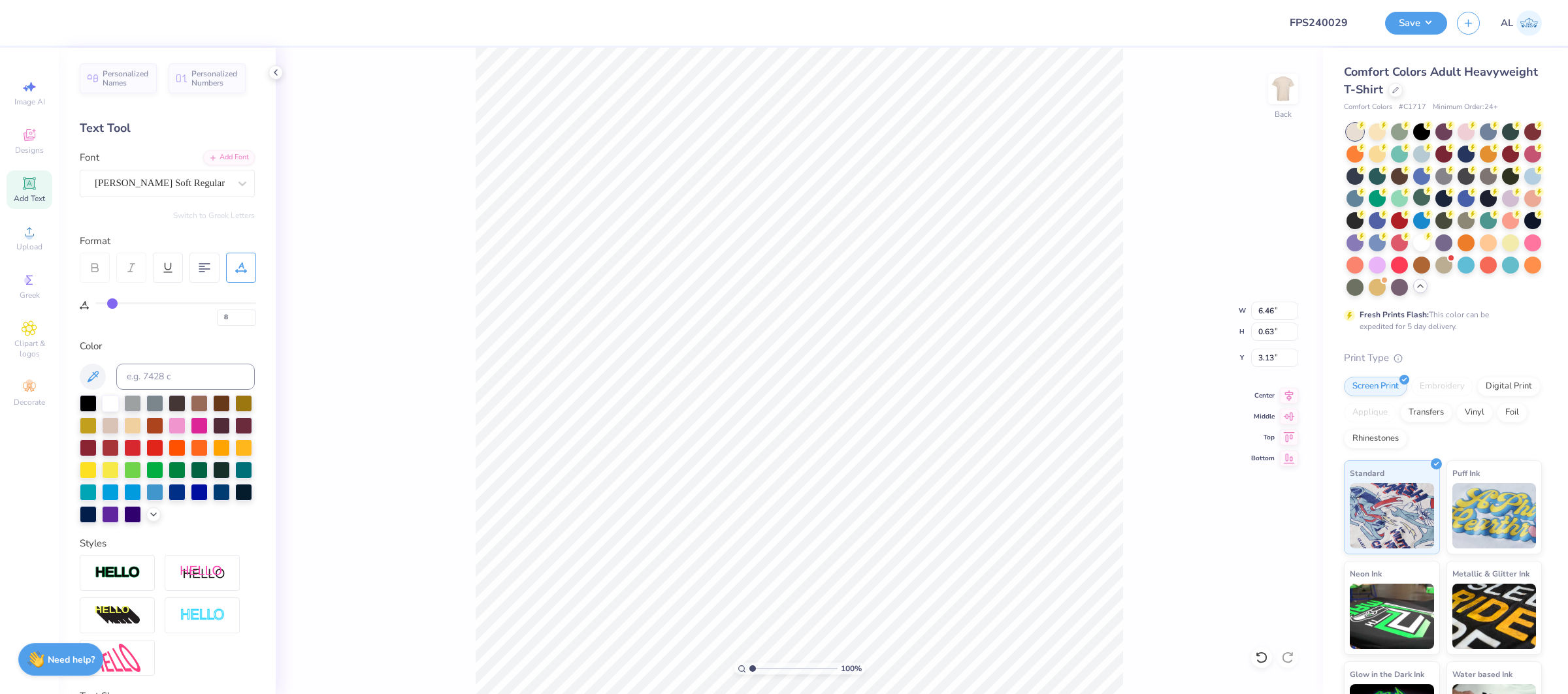
click at [749, 671] on input "range" at bounding box center [794, 668] width 88 height 12
click at [359, 389] on div "100 % Back W 9.09 9.09 " H 13.00 13.00 " Y 2.00 2.00 " Center Middle Top Bottom" at bounding box center [798, 370] width 1047 height 646
click at [1418, 26] on button "Save" at bounding box center [1416, 21] width 62 height 23
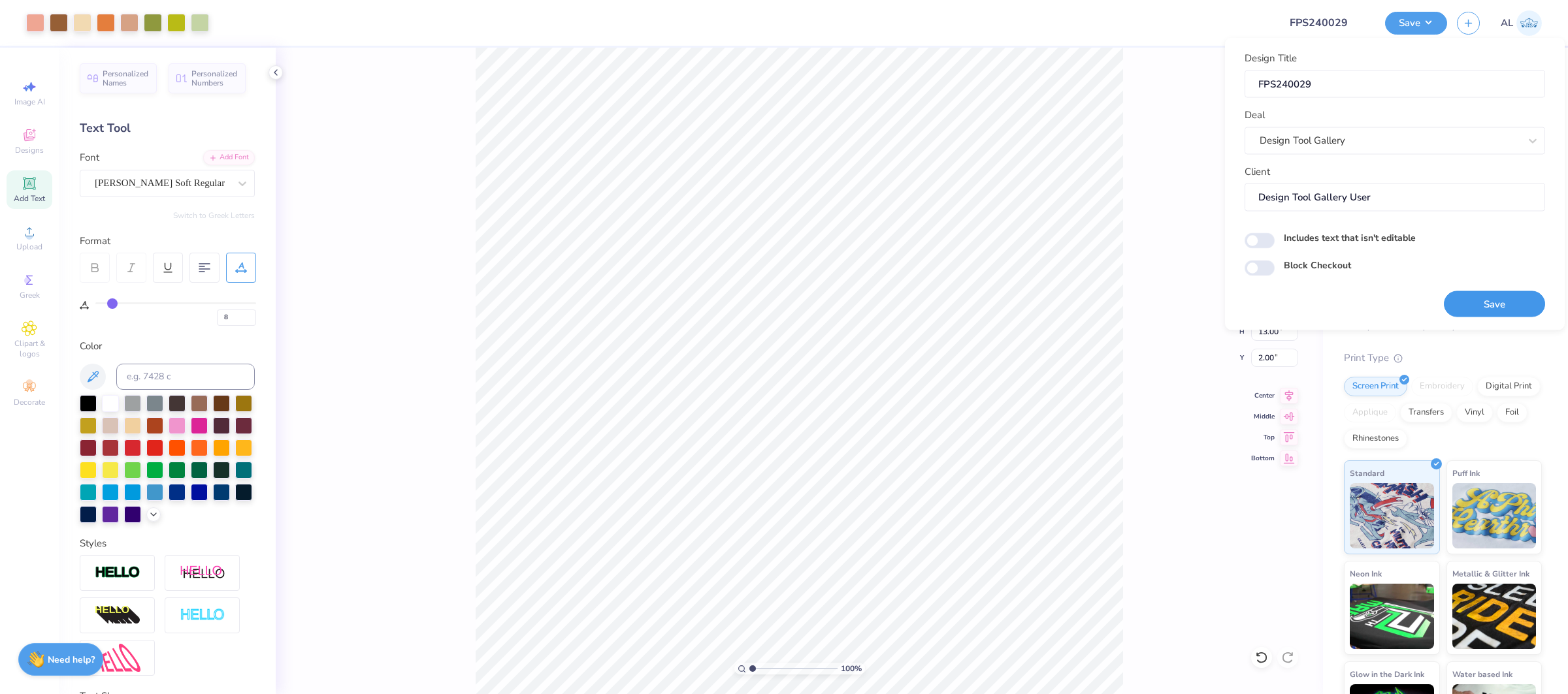
click at [1470, 302] on button "Save" at bounding box center [1494, 304] width 101 height 27
